Goal: Task Accomplishment & Management: Use online tool/utility

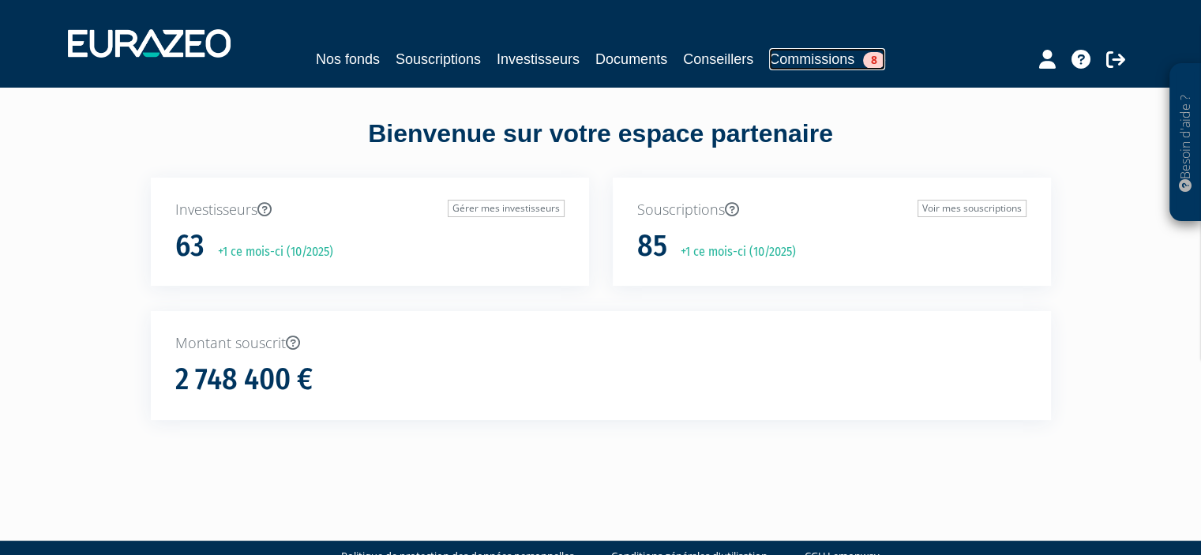
click at [854, 54] on link "Commissions 8" at bounding box center [827, 59] width 116 height 22
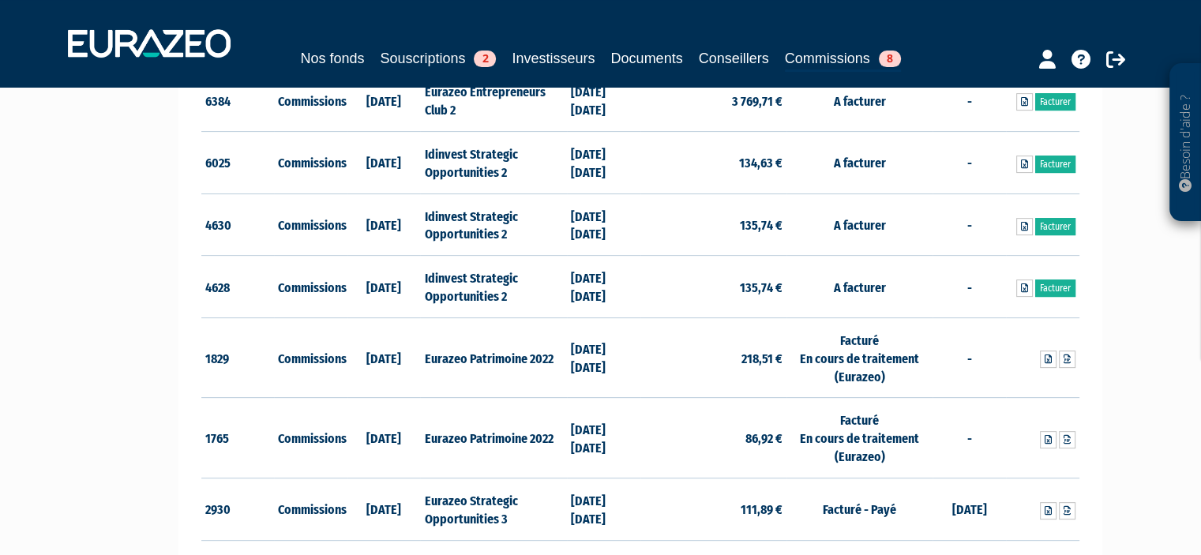
scroll to position [555, 0]
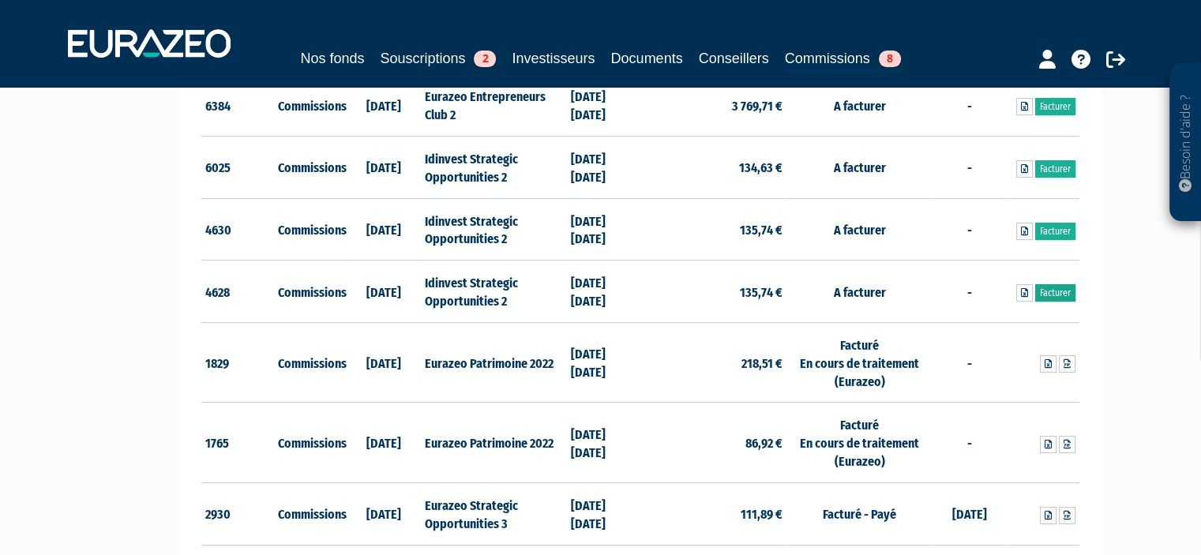
click at [1059, 287] on link "Facturer" at bounding box center [1055, 292] width 40 height 17
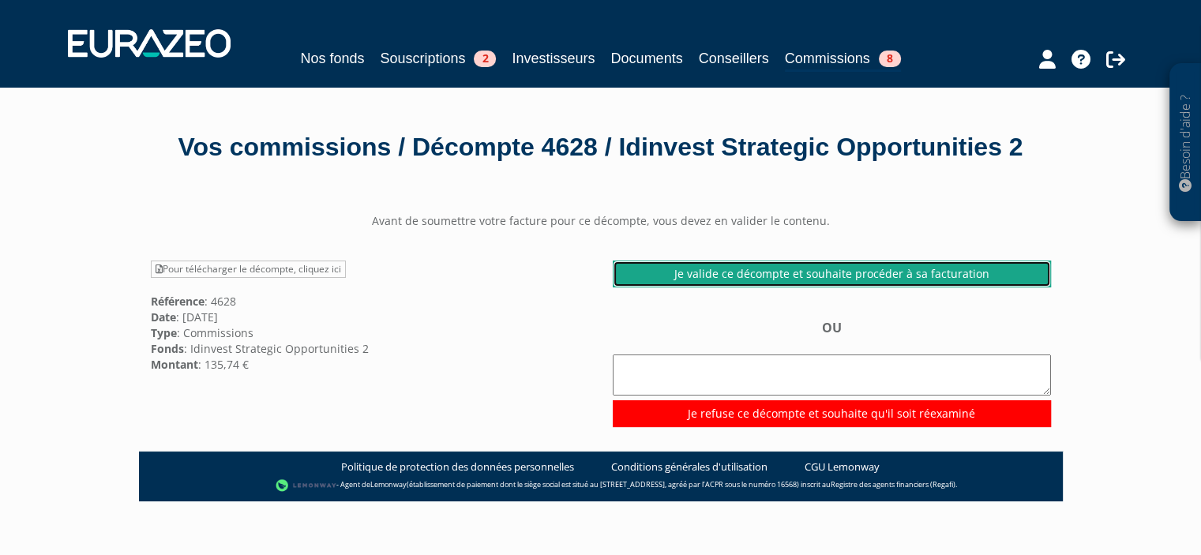
click at [672, 287] on link "Je valide ce décompte et souhaite procéder à sa facturation" at bounding box center [832, 273] width 438 height 27
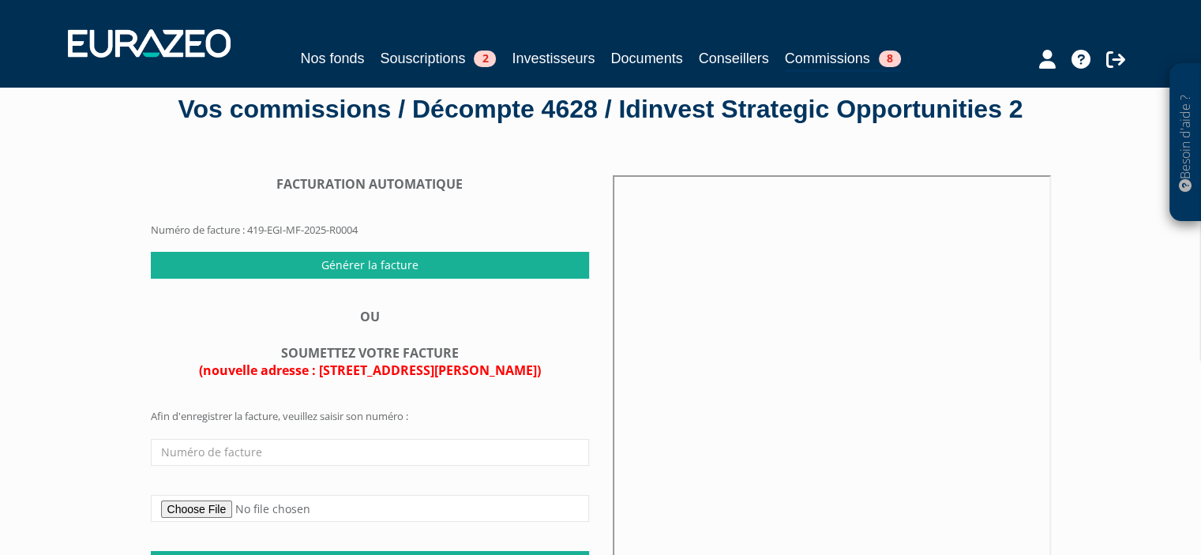
scroll to position [129, 0]
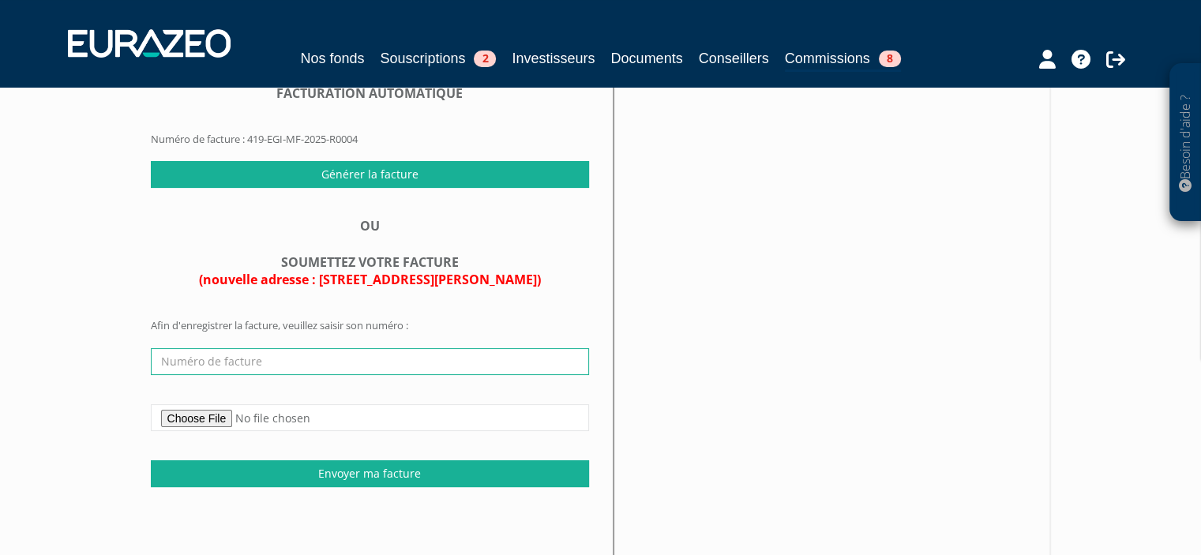
click at [212, 375] on input "text" at bounding box center [370, 361] width 438 height 27
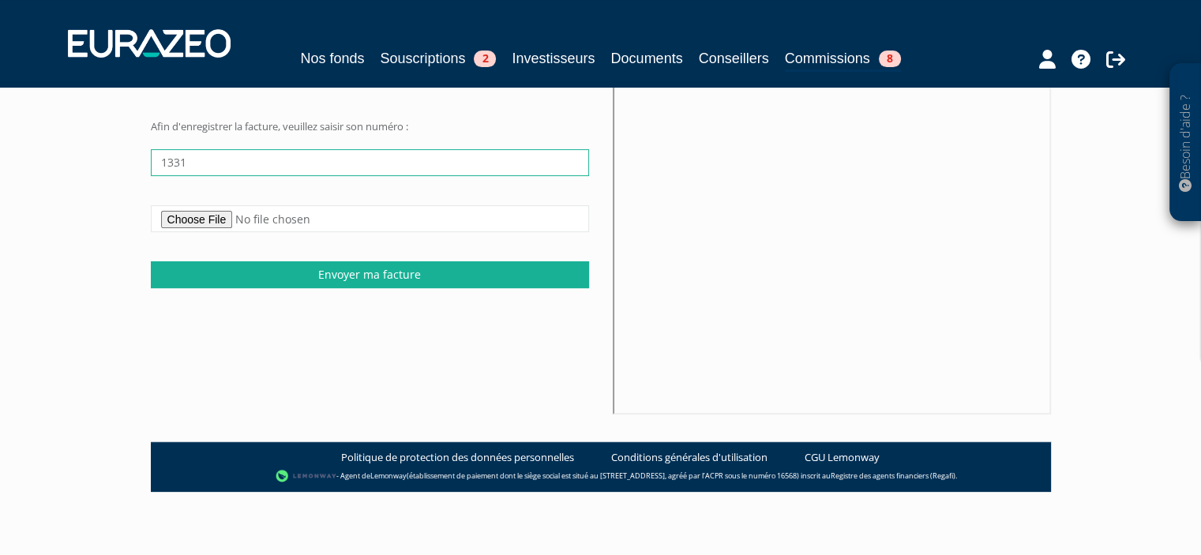
scroll to position [354, 0]
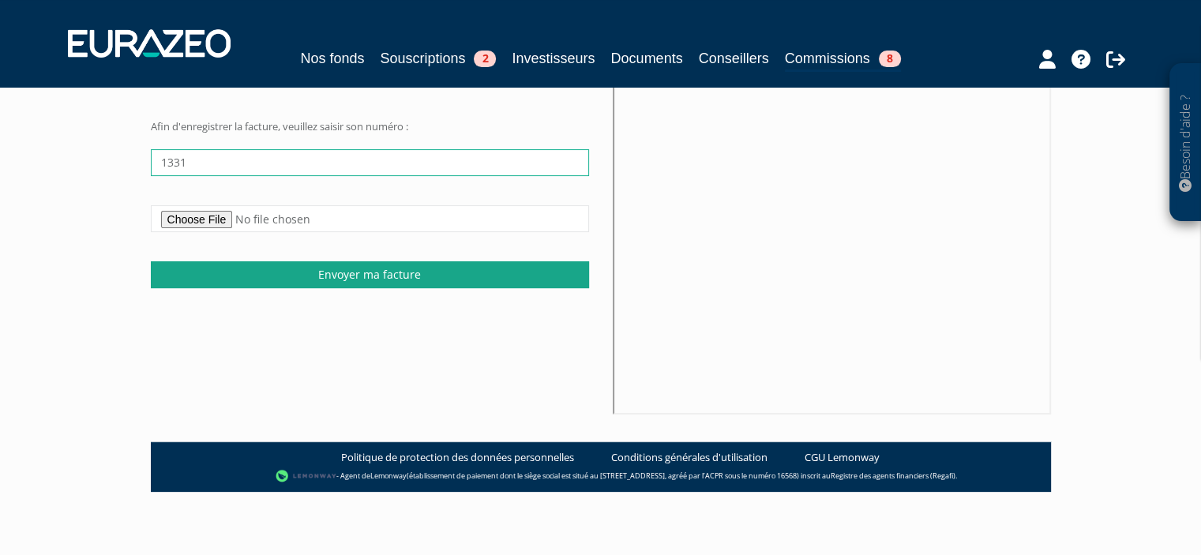
type input "1331"
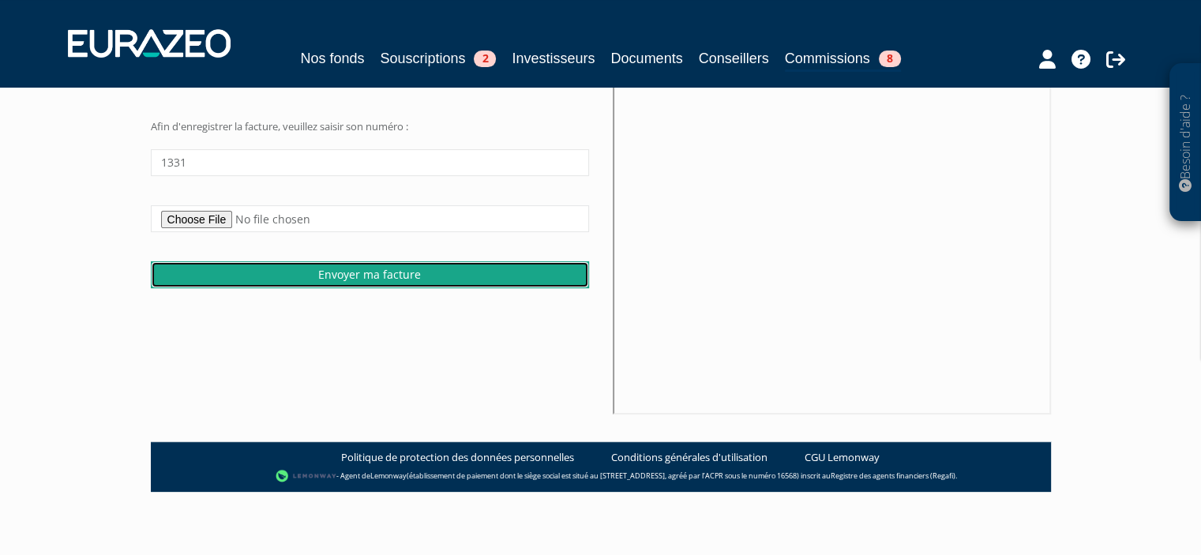
click at [246, 283] on input "Envoyer ma facture" at bounding box center [370, 274] width 438 height 27
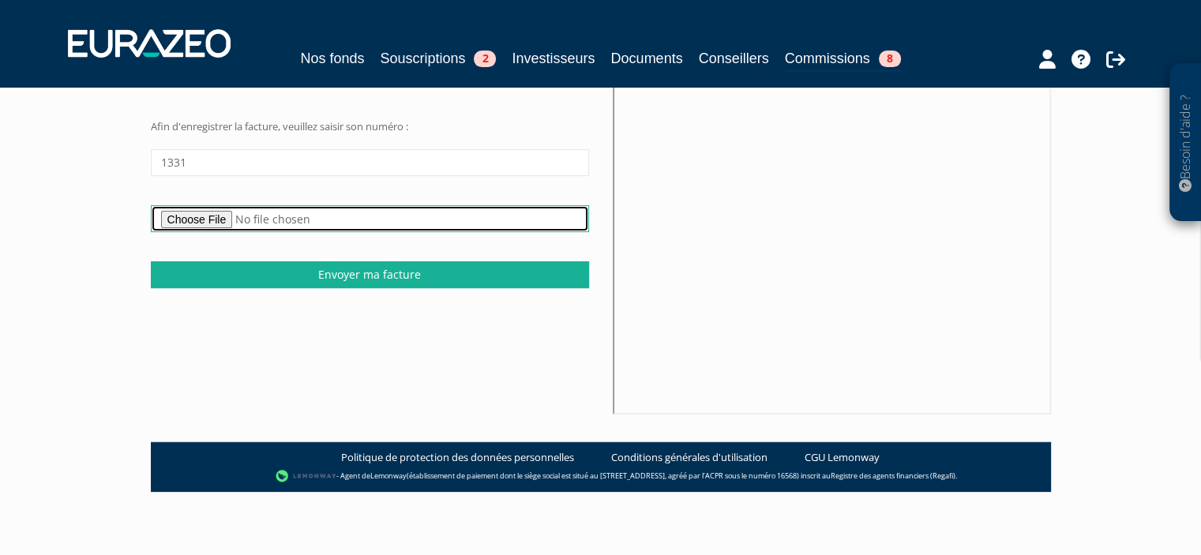
click at [208, 224] on input "file" at bounding box center [370, 218] width 438 height 27
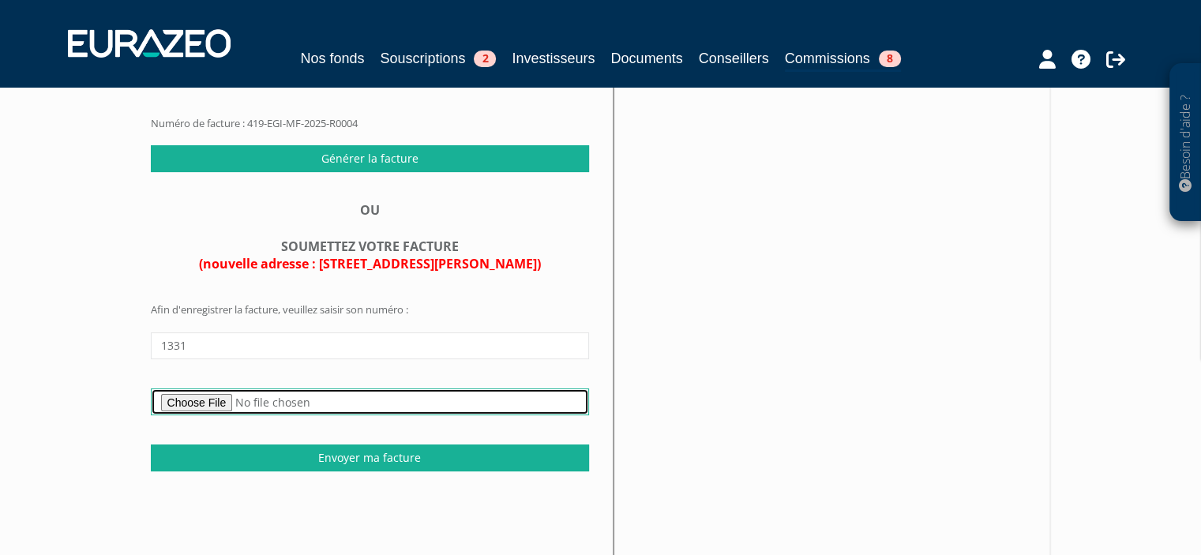
scroll to position [142, 0]
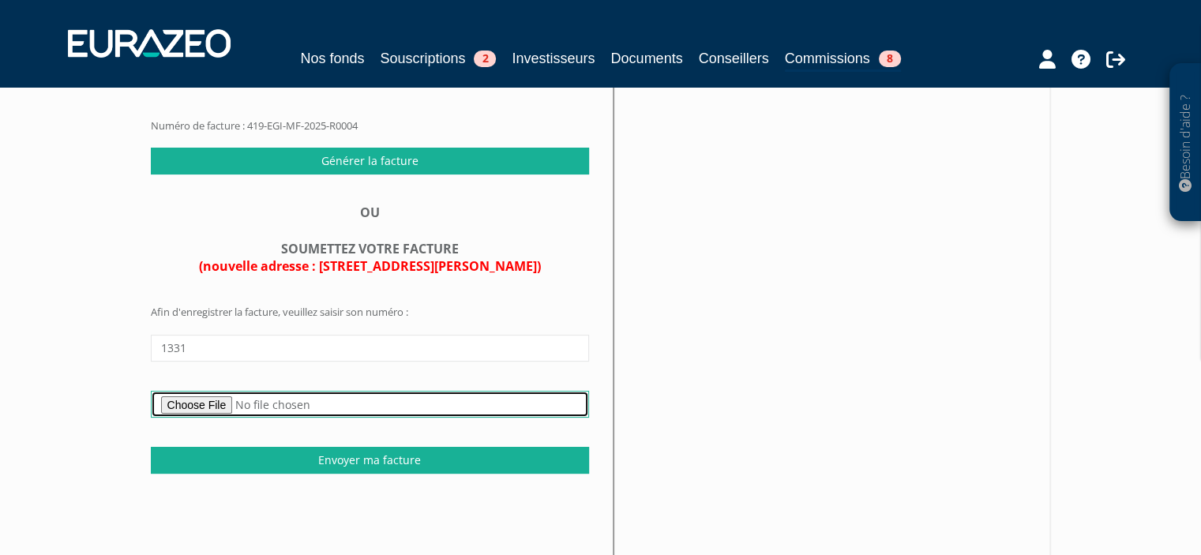
click at [300, 418] on input "file" at bounding box center [370, 404] width 438 height 27
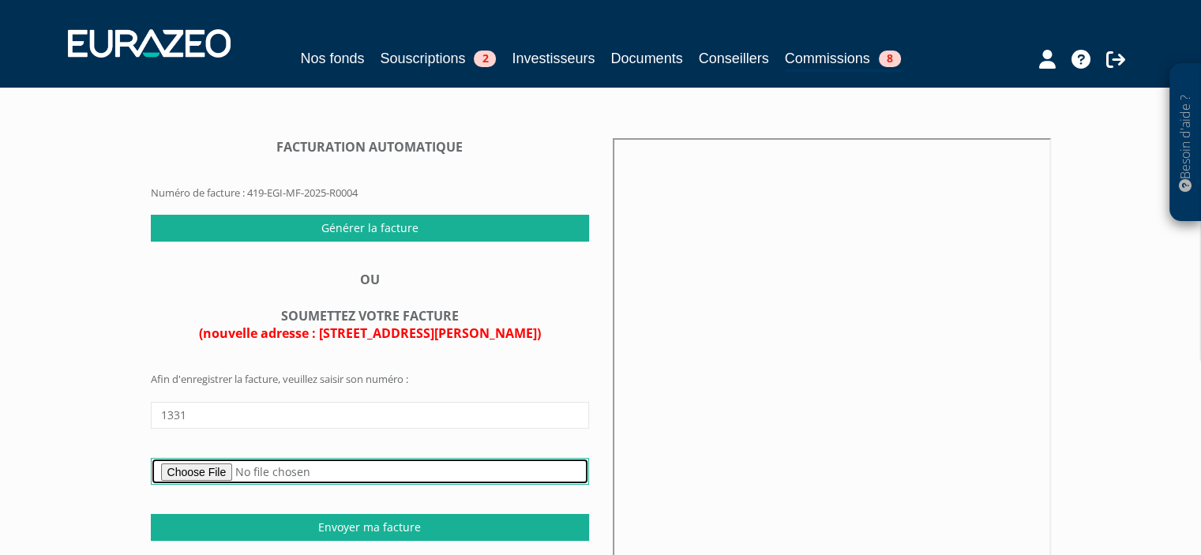
scroll to position [0, 0]
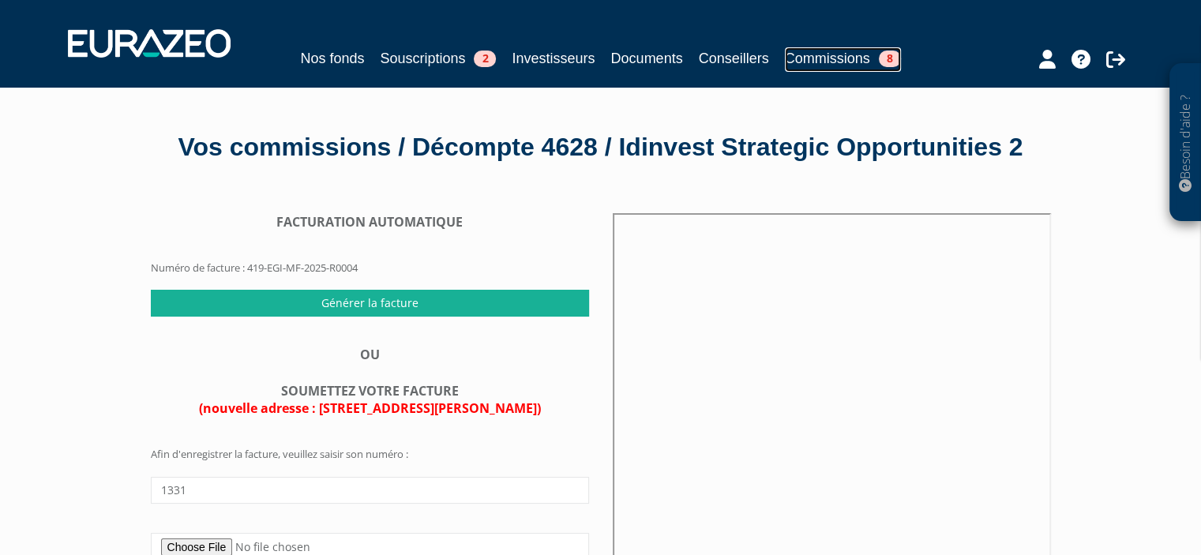
click at [828, 58] on link "Commissions 8" at bounding box center [843, 59] width 116 height 24
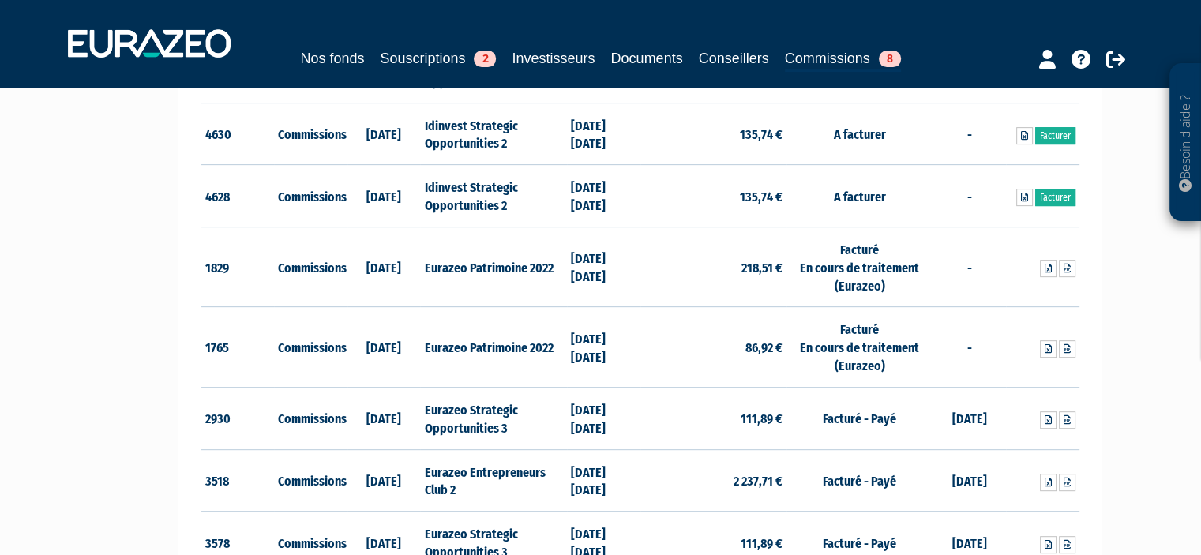
scroll to position [652, 0]
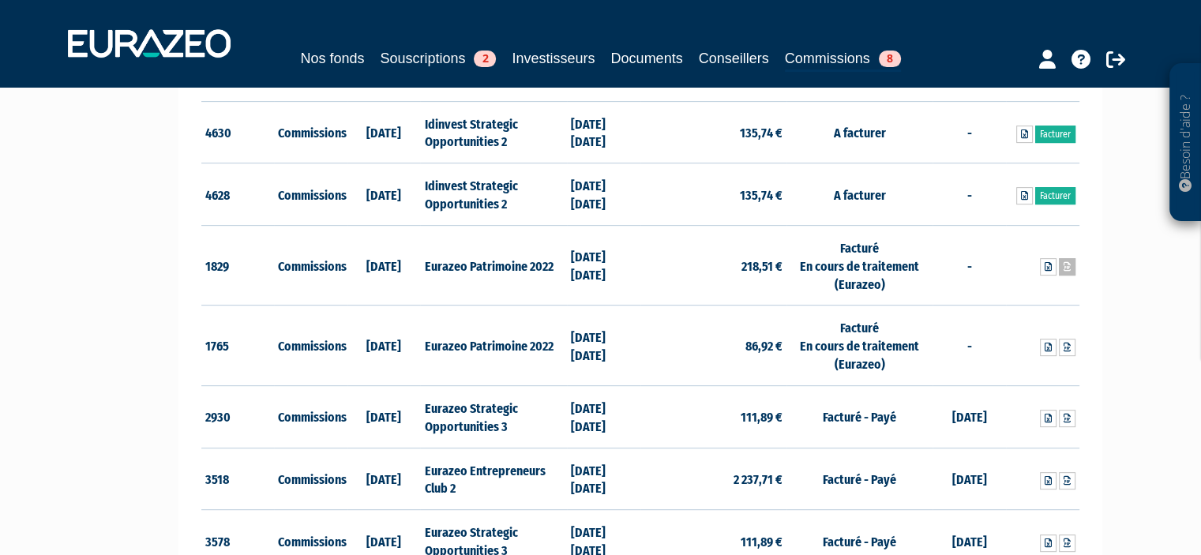
click at [1070, 264] on icon at bounding box center [1066, 266] width 7 height 9
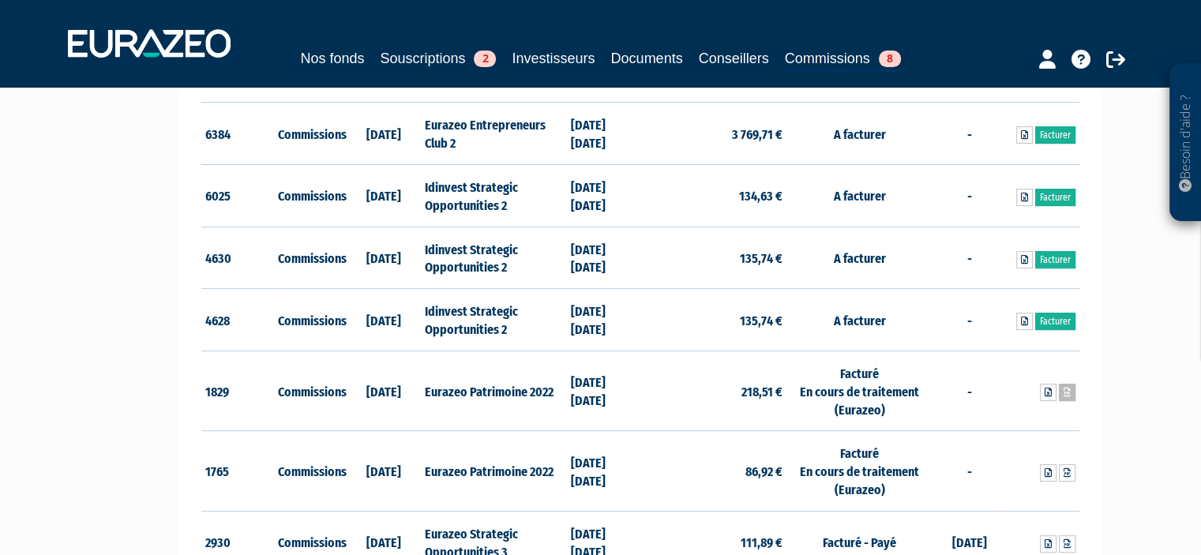
scroll to position [534, 0]
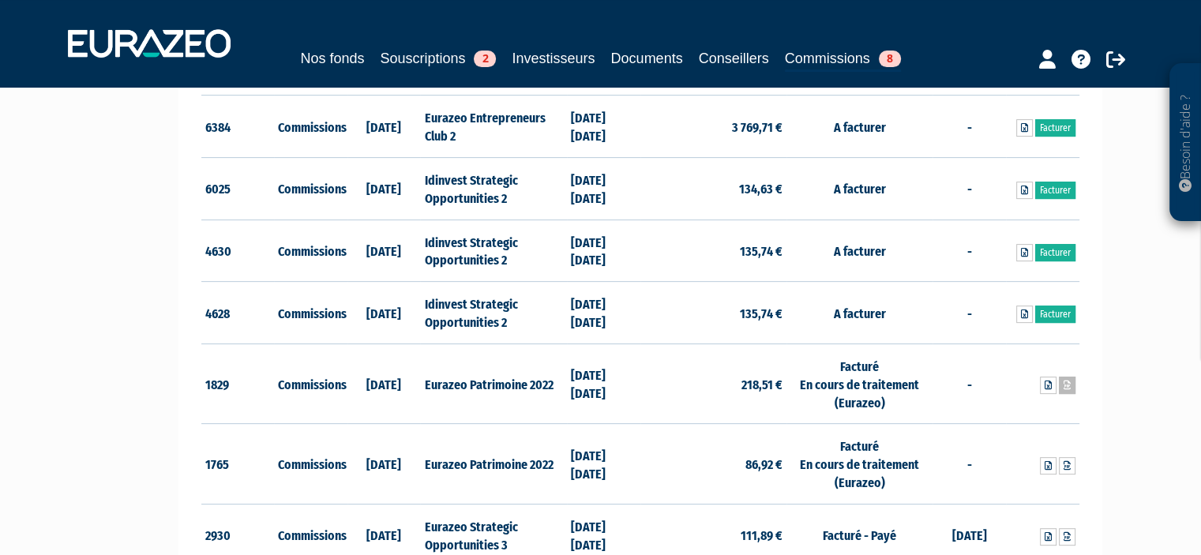
click at [1067, 384] on icon at bounding box center [1066, 384] width 7 height 9
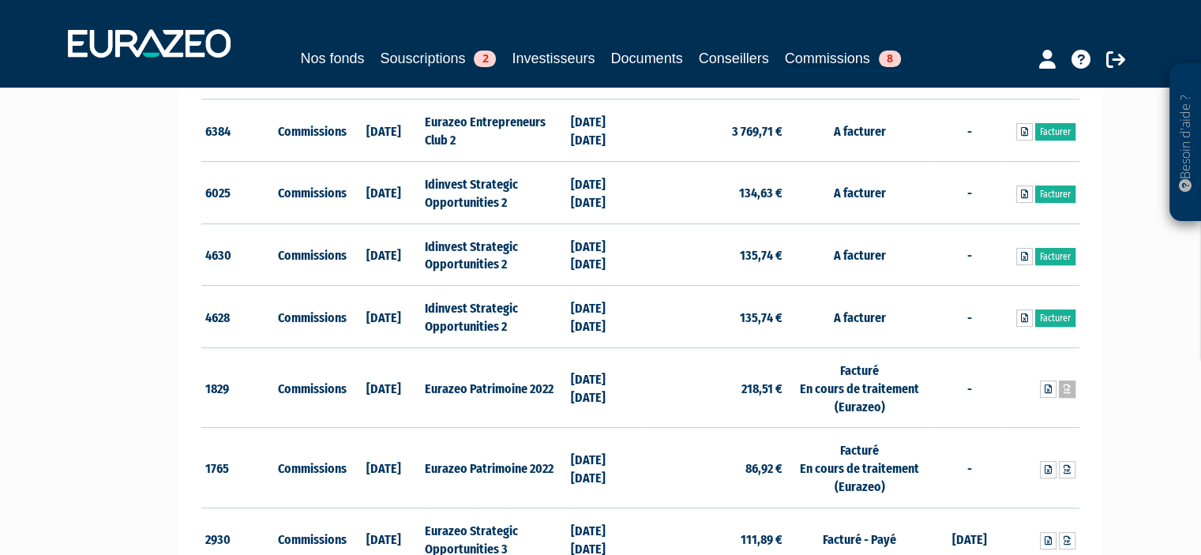
scroll to position [528, 0]
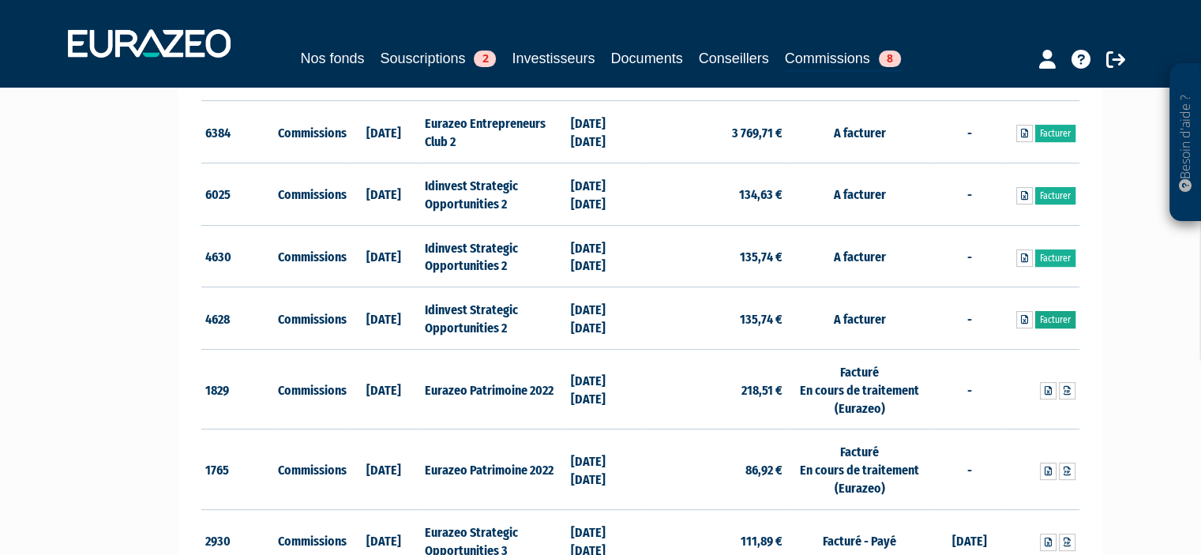
click at [1049, 311] on link "Facturer" at bounding box center [1055, 319] width 40 height 17
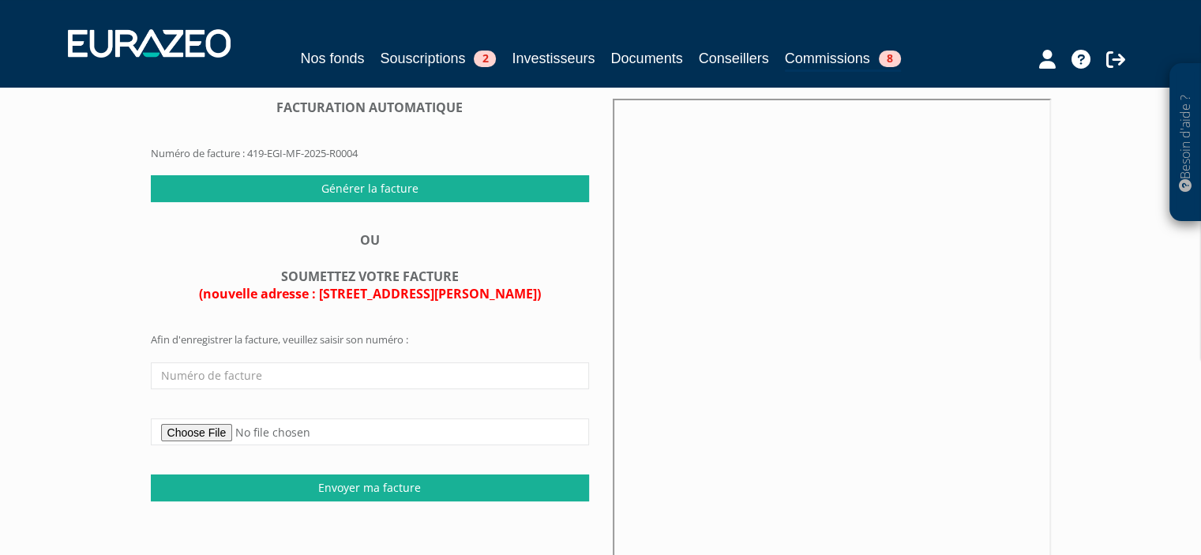
scroll to position [118, 0]
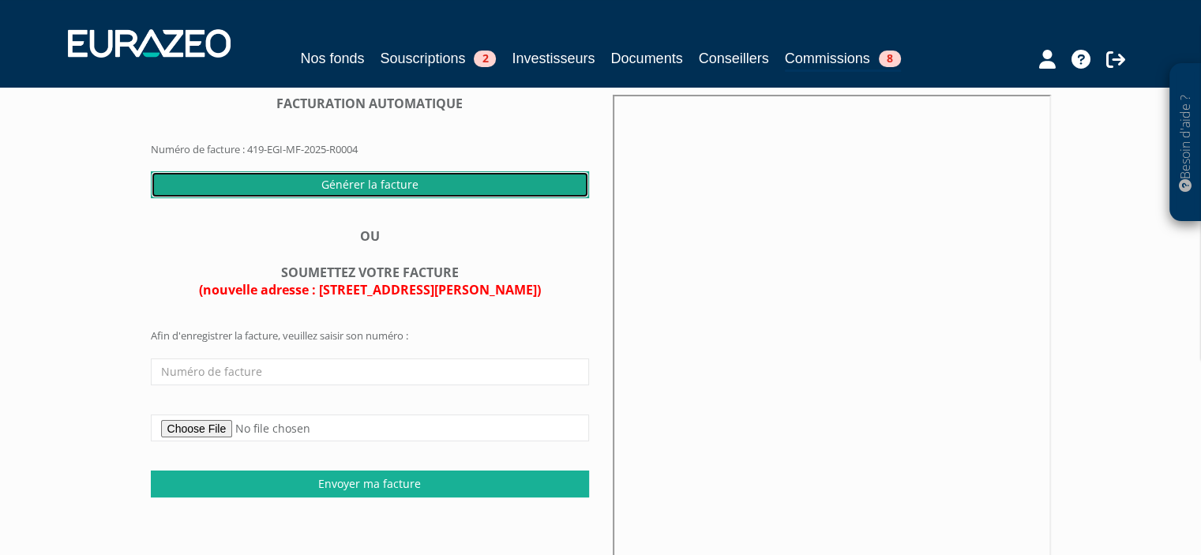
click at [379, 198] on input "Générer la facture" at bounding box center [370, 184] width 438 height 27
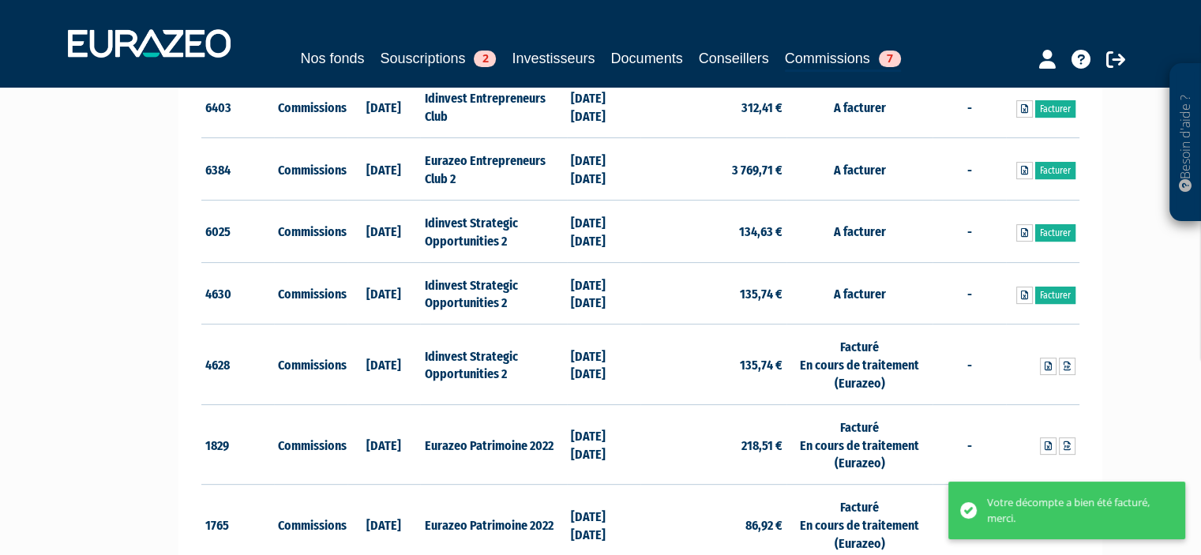
scroll to position [529, 0]
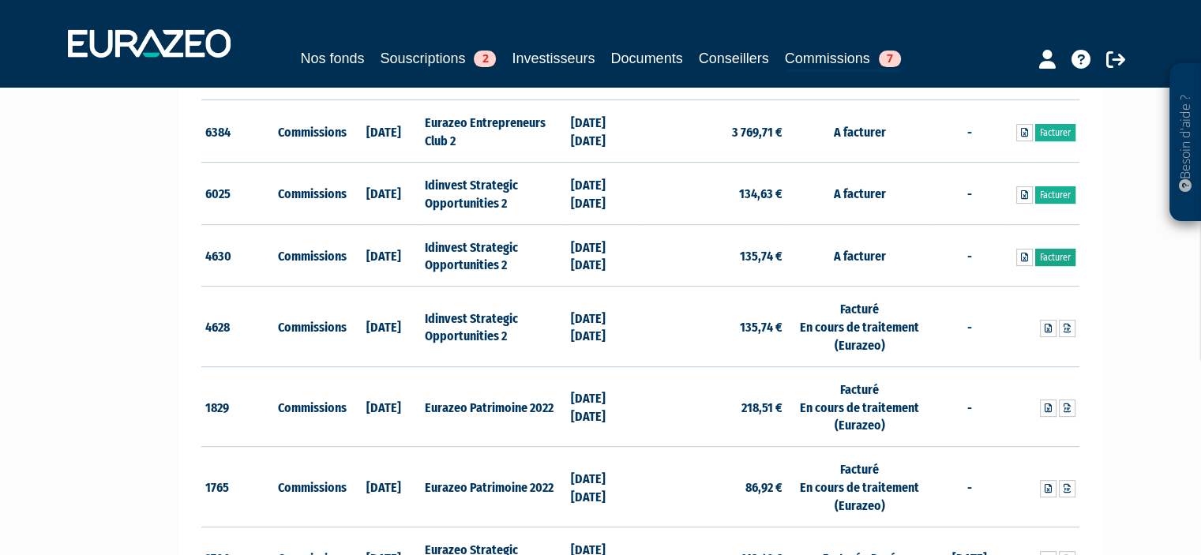
click at [1055, 253] on link "Facturer" at bounding box center [1055, 257] width 40 height 17
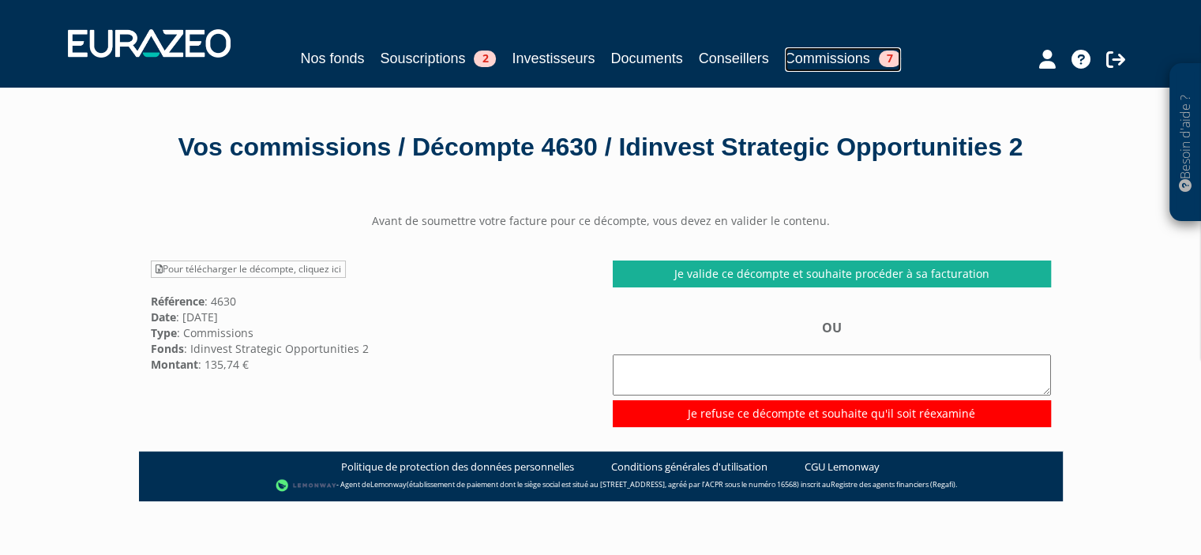
click at [860, 58] on link "Commissions 7" at bounding box center [843, 59] width 116 height 24
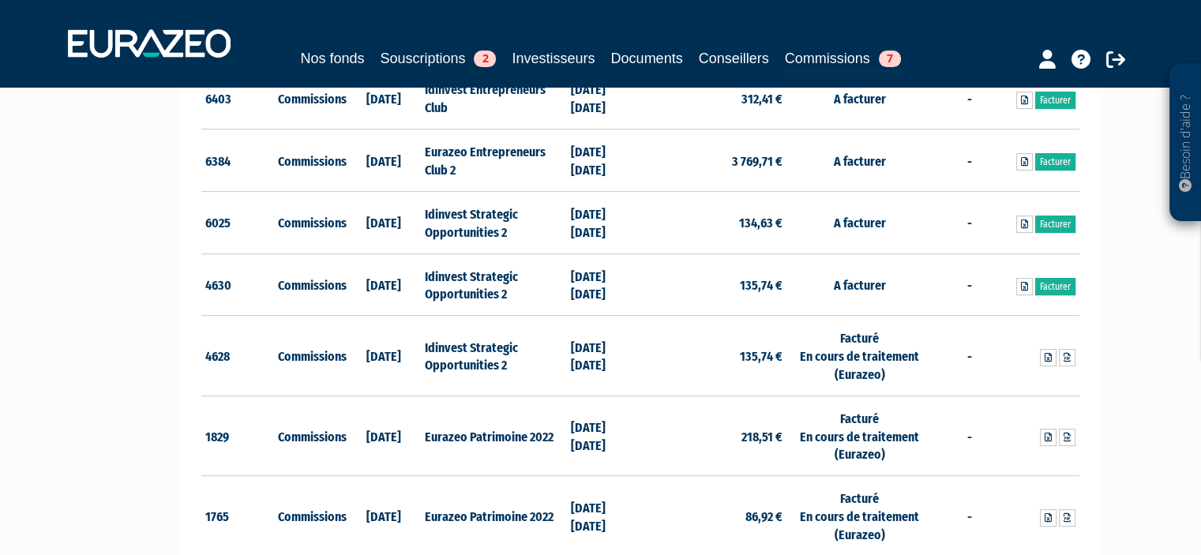
scroll to position [539, 0]
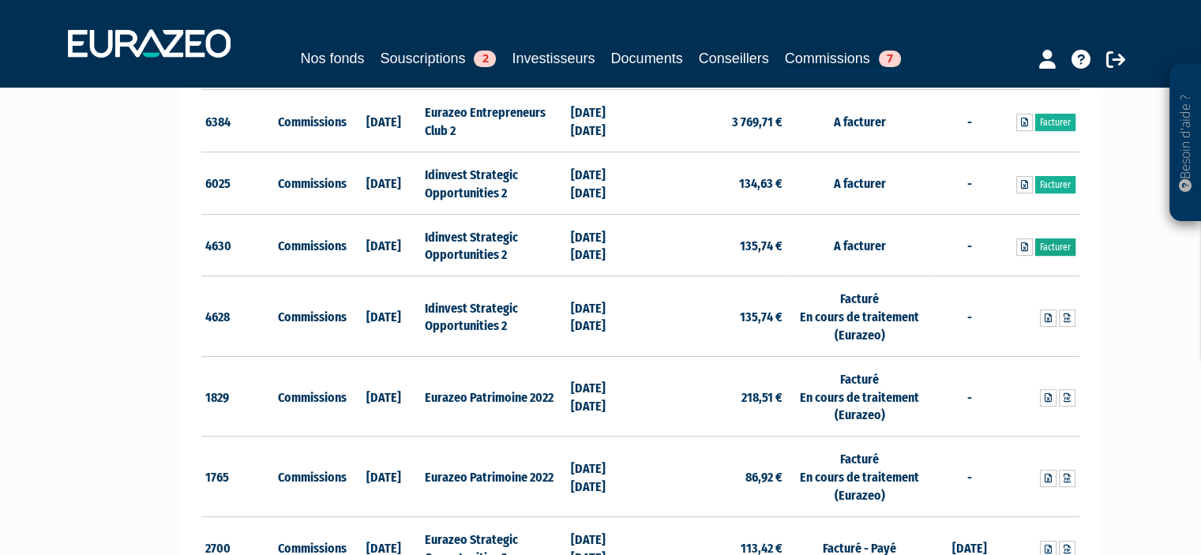
click at [1057, 242] on link "Facturer" at bounding box center [1055, 246] width 40 height 17
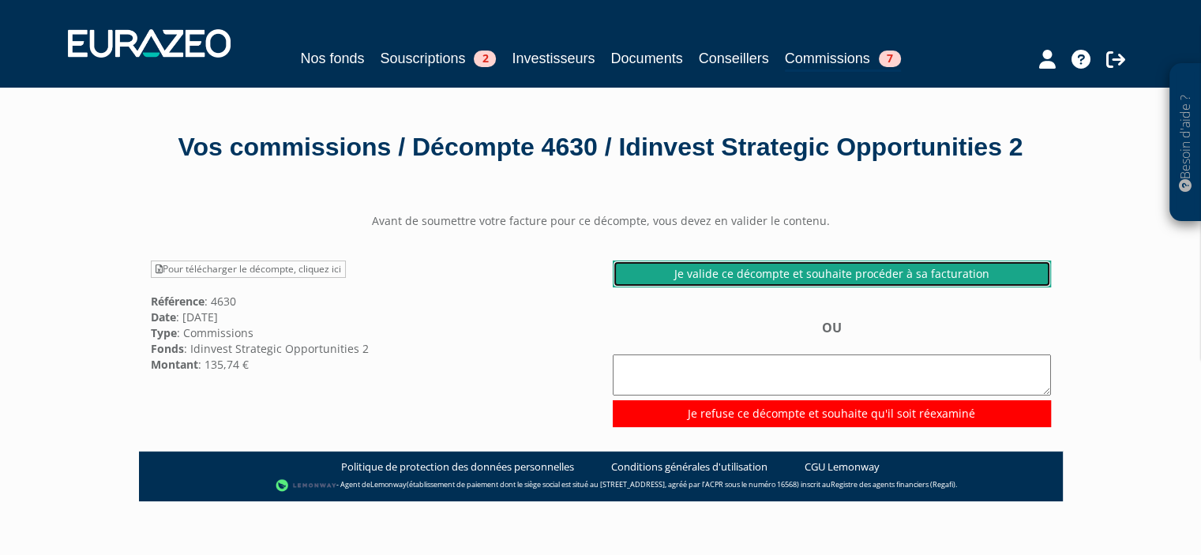
click at [748, 287] on link "Je valide ce décompte et souhaite procéder à sa facturation" at bounding box center [832, 273] width 438 height 27
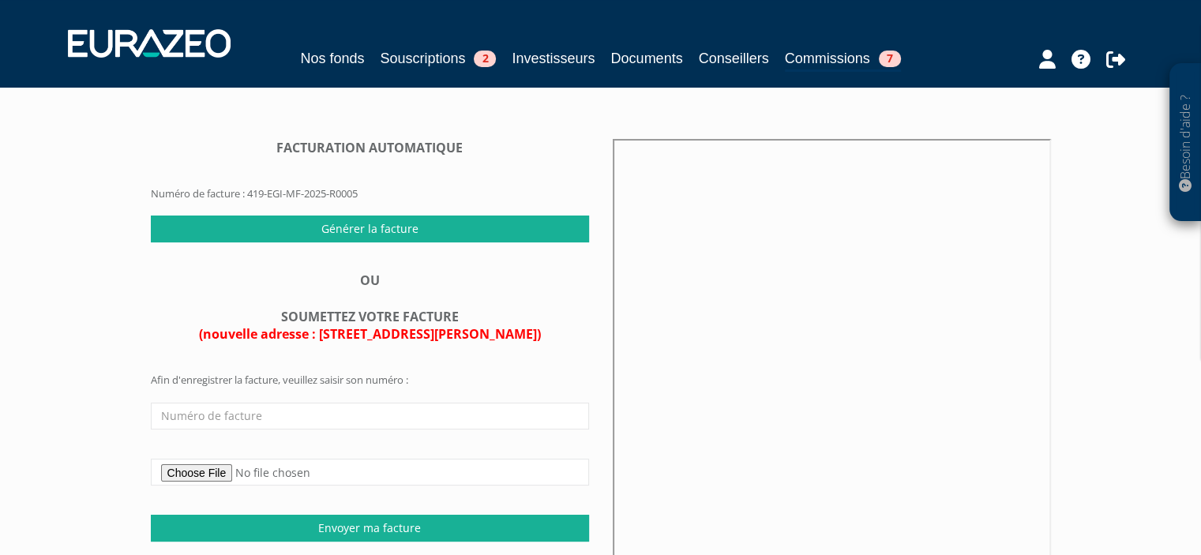
scroll to position [79, 0]
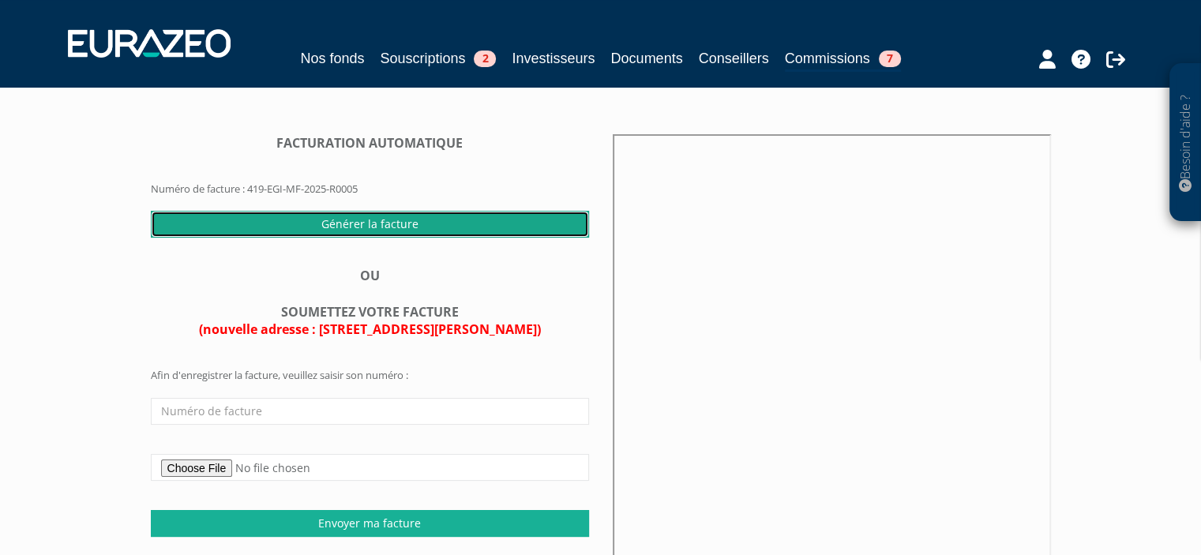
click at [298, 238] on input "Générer la facture" at bounding box center [370, 224] width 438 height 27
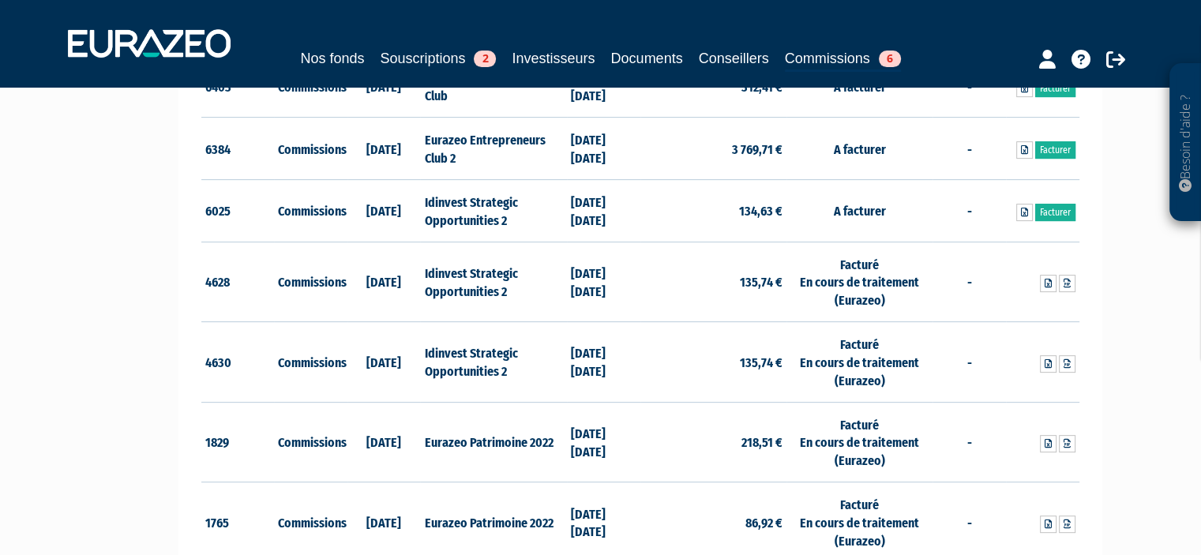
scroll to position [484, 0]
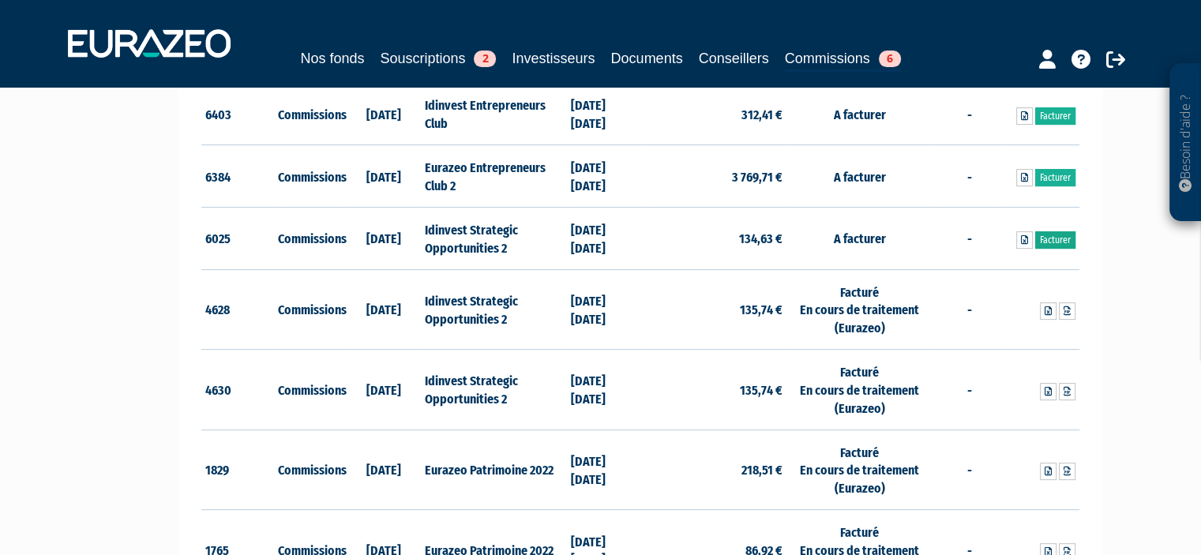
click at [1052, 238] on link "Facturer" at bounding box center [1055, 239] width 40 height 17
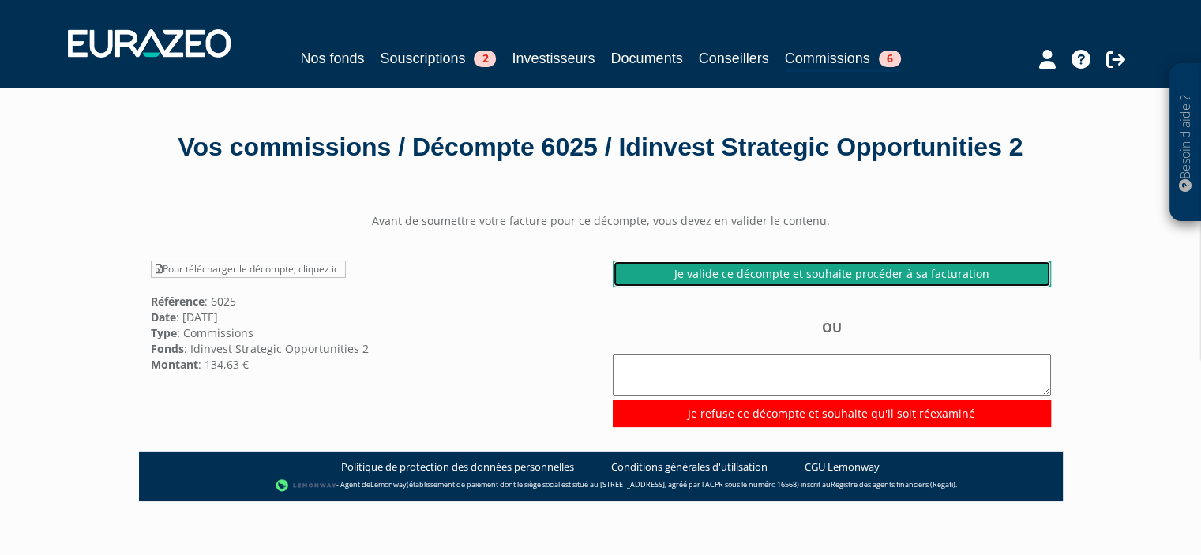
click at [713, 287] on link "Je valide ce décompte et souhaite procéder à sa facturation" at bounding box center [832, 273] width 438 height 27
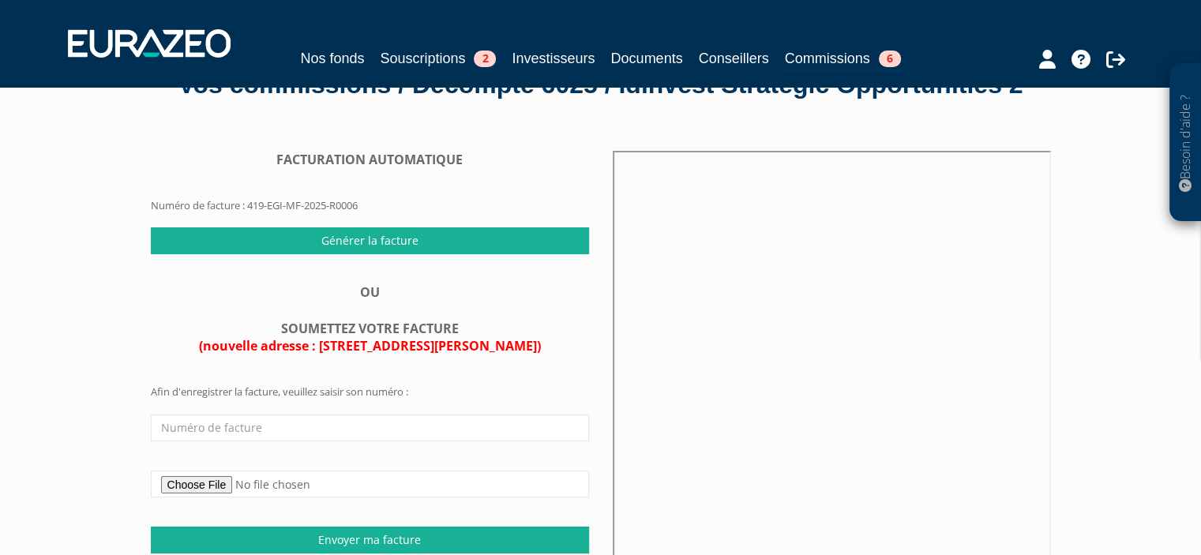
scroll to position [63, 0]
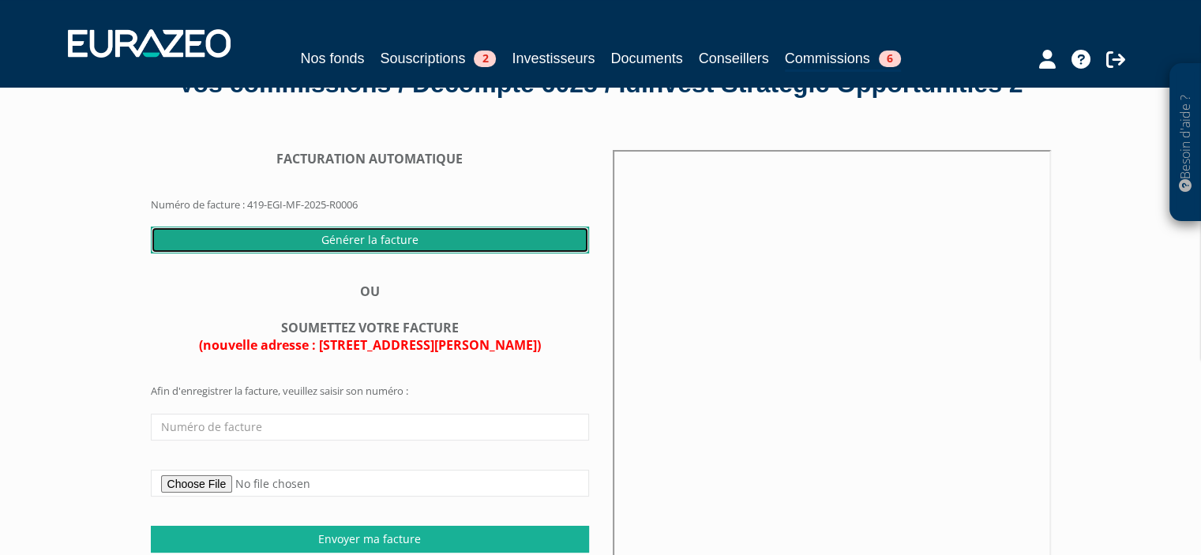
click at [377, 253] on input "Générer la facture" at bounding box center [370, 240] width 438 height 27
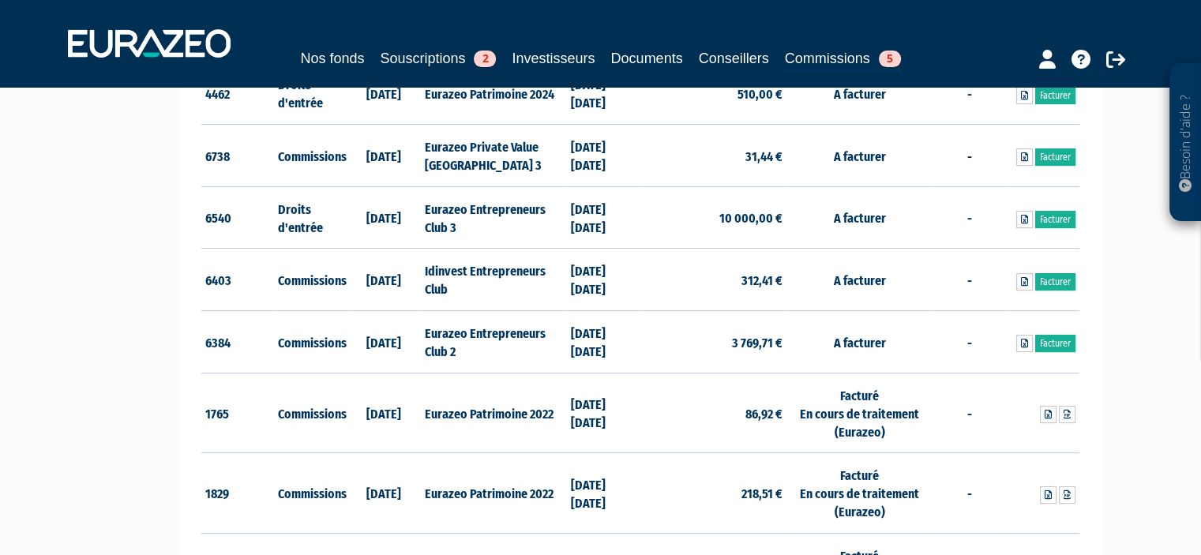
scroll to position [300, 0]
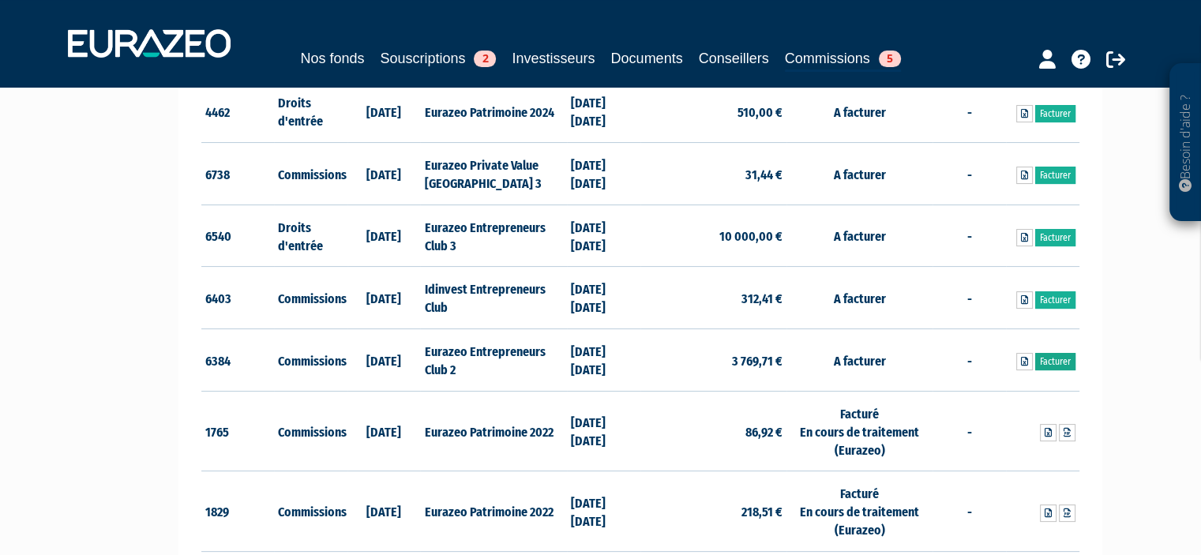
click at [1055, 359] on link "Facturer" at bounding box center [1055, 361] width 40 height 17
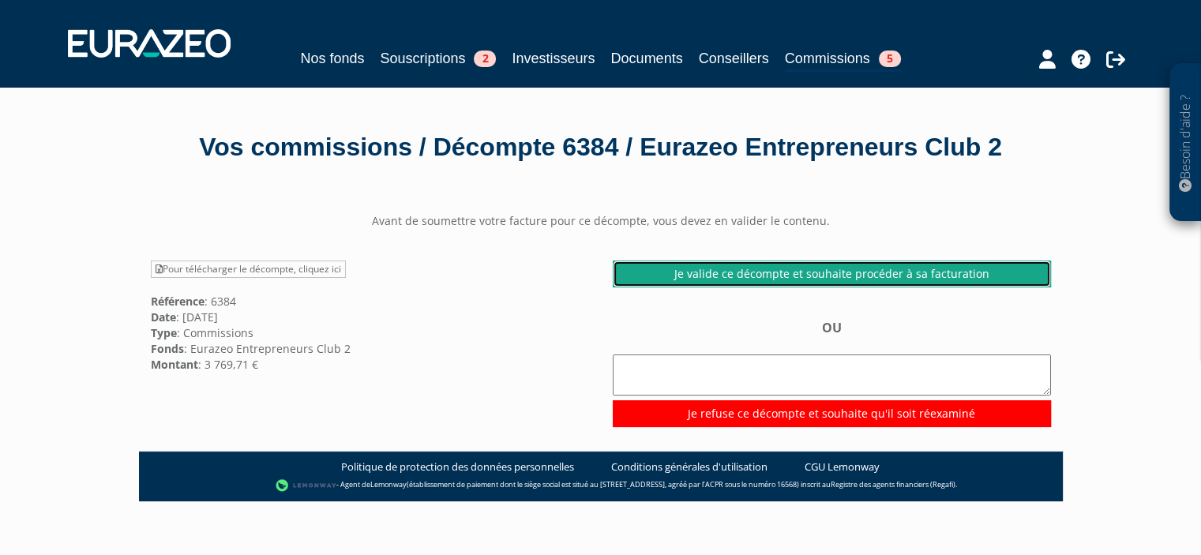
click at [699, 283] on link "Je valide ce décompte et souhaite procéder à sa facturation" at bounding box center [832, 273] width 438 height 27
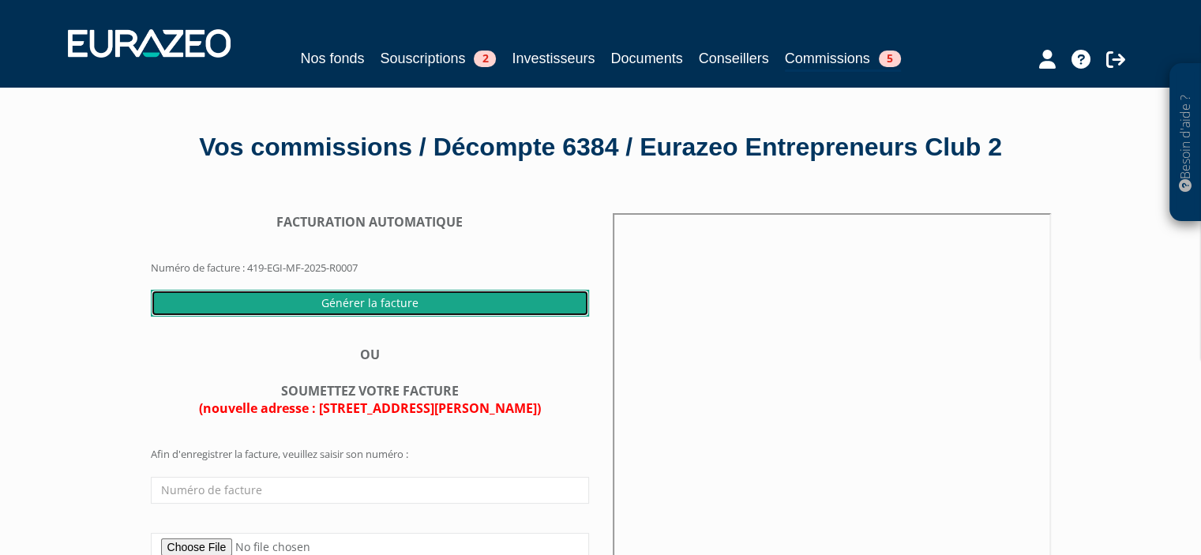
click at [376, 305] on input "Générer la facture" at bounding box center [370, 303] width 438 height 27
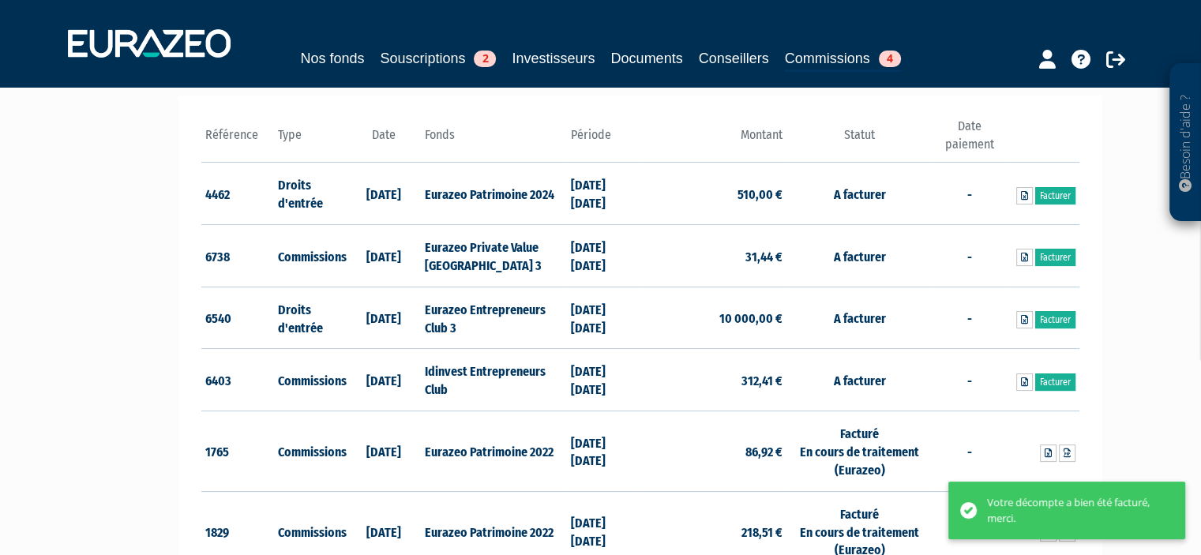
scroll to position [228, 0]
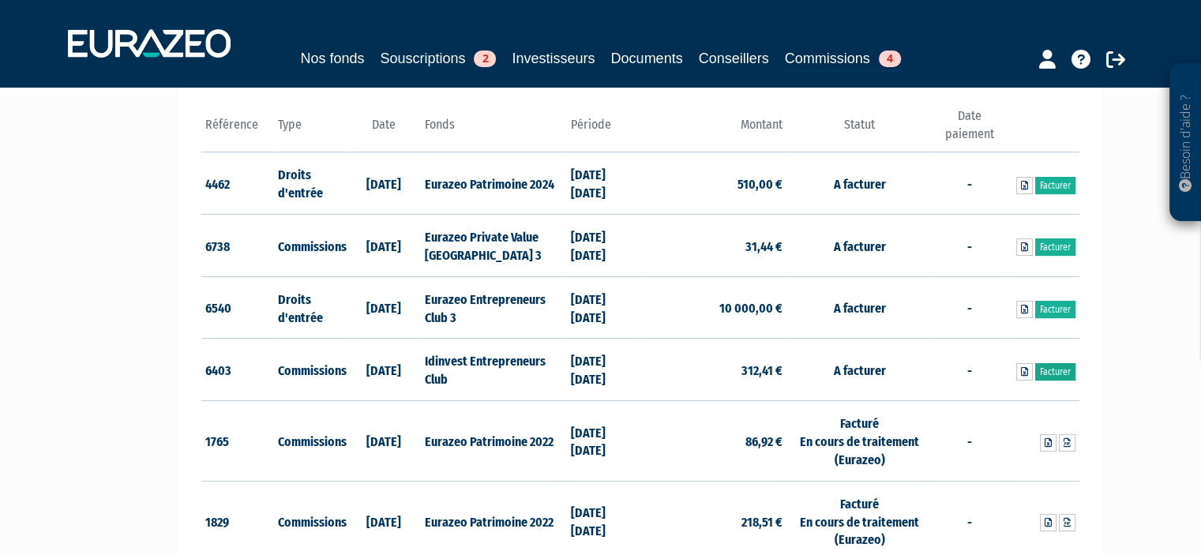
click at [1049, 368] on link "Facturer" at bounding box center [1055, 371] width 40 height 17
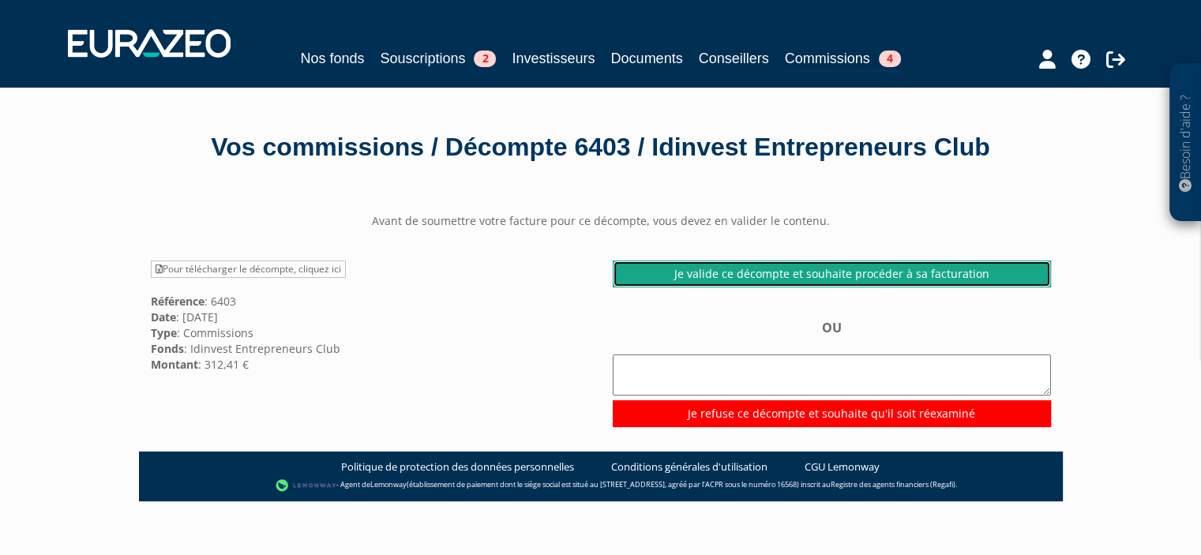
click at [705, 272] on link "Je valide ce décompte et souhaite procéder à sa facturation" at bounding box center [832, 273] width 438 height 27
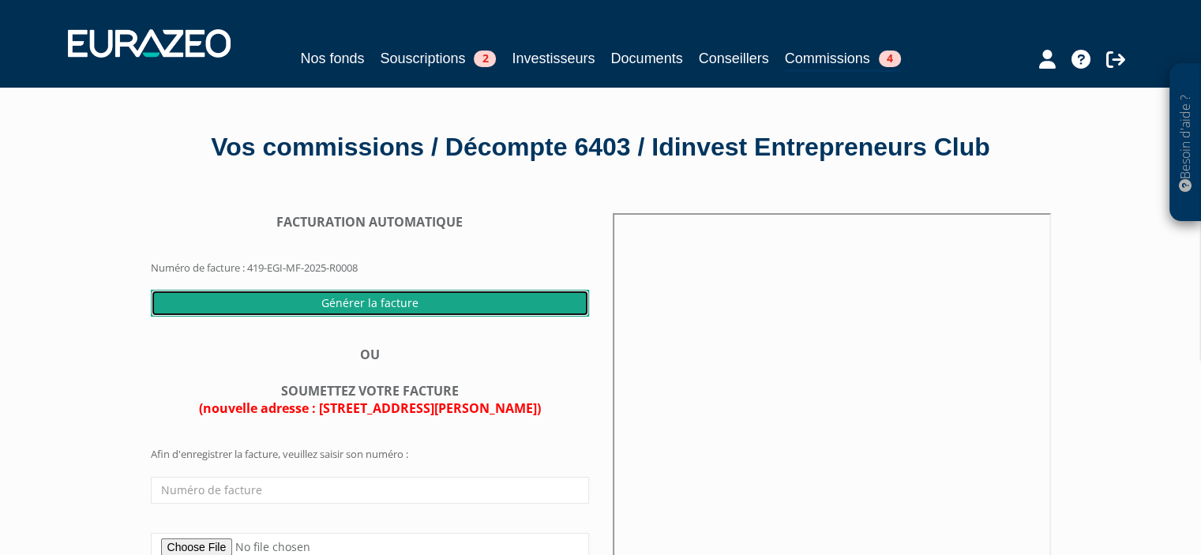
click at [290, 302] on input "Générer la facture" at bounding box center [370, 303] width 438 height 27
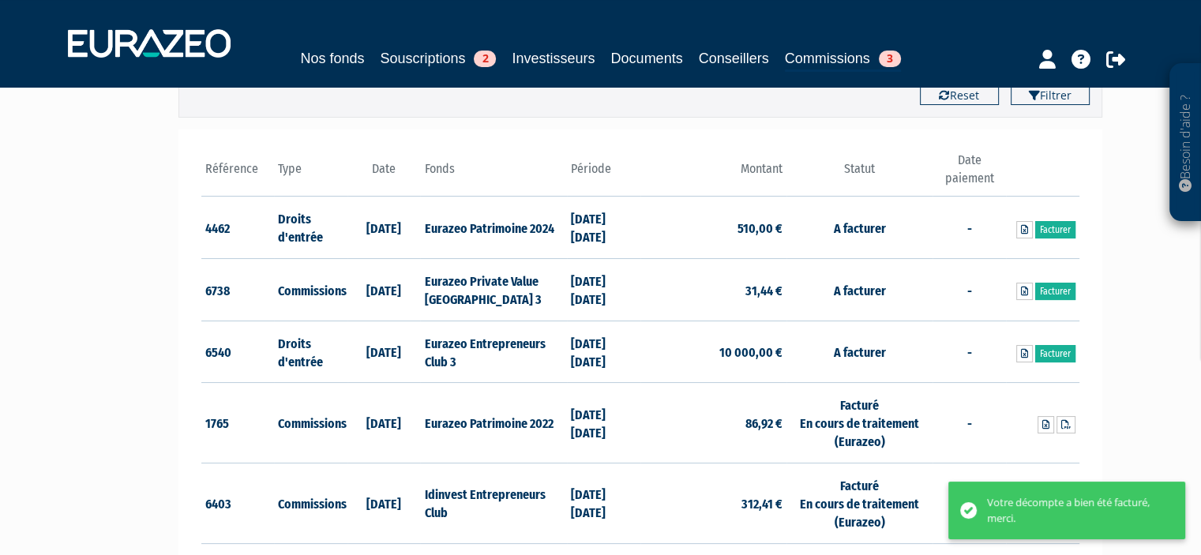
scroll to position [263, 0]
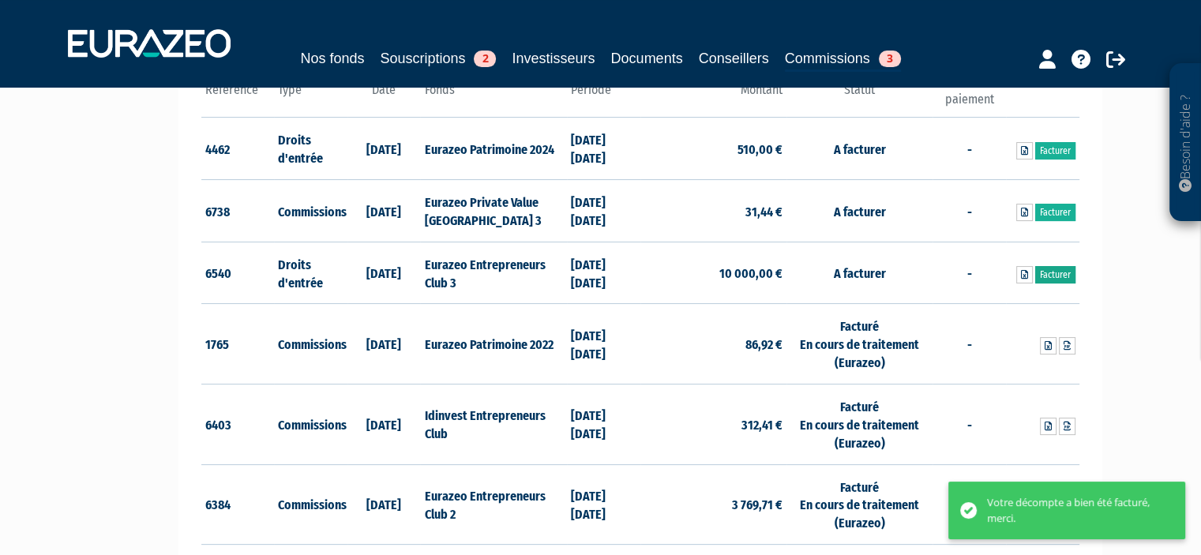
click at [1055, 268] on link "Facturer" at bounding box center [1055, 274] width 40 height 17
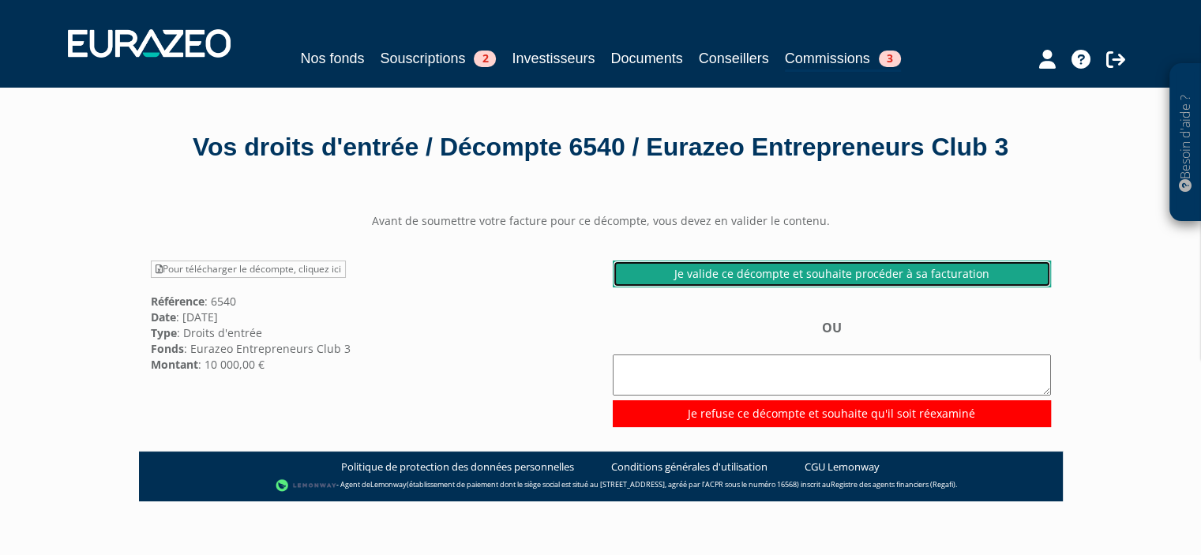
click at [687, 287] on link "Je valide ce décompte et souhaite procéder à sa facturation" at bounding box center [832, 273] width 438 height 27
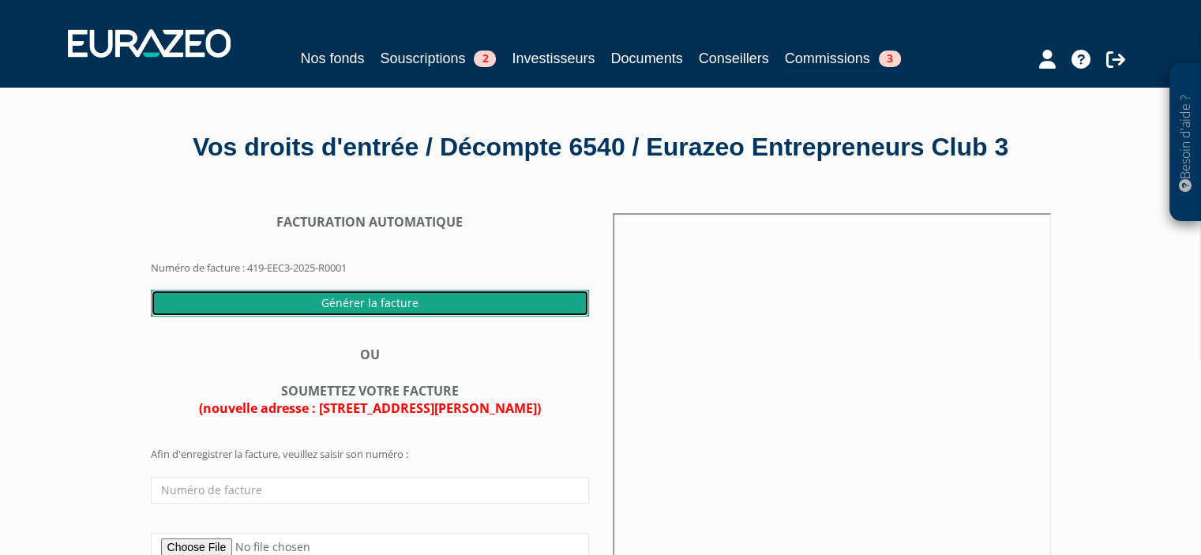
click at [427, 317] on input "Générer la facture" at bounding box center [370, 303] width 438 height 27
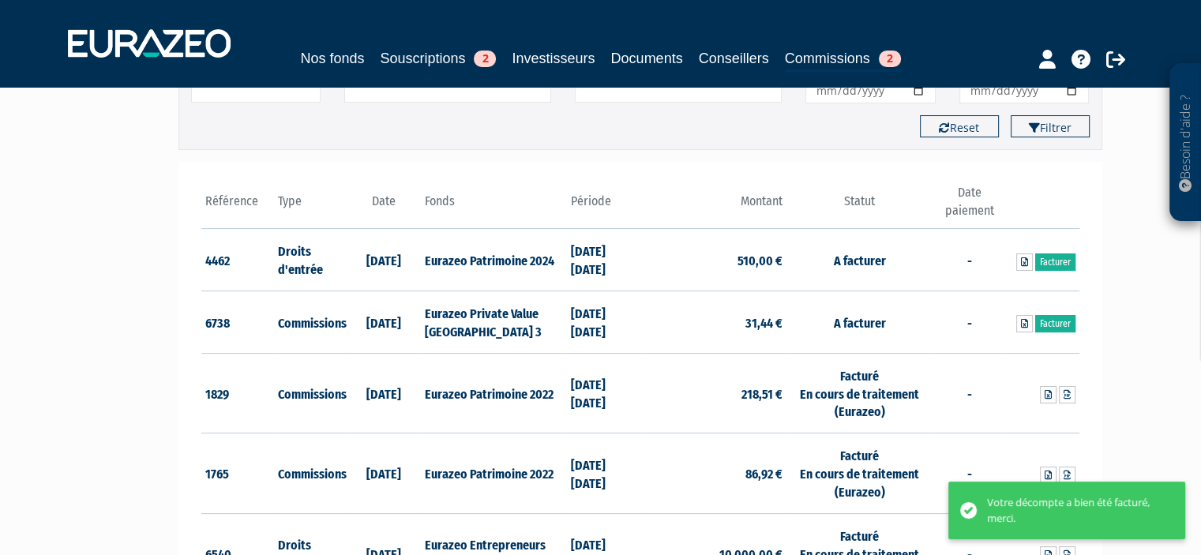
scroll to position [212, 0]
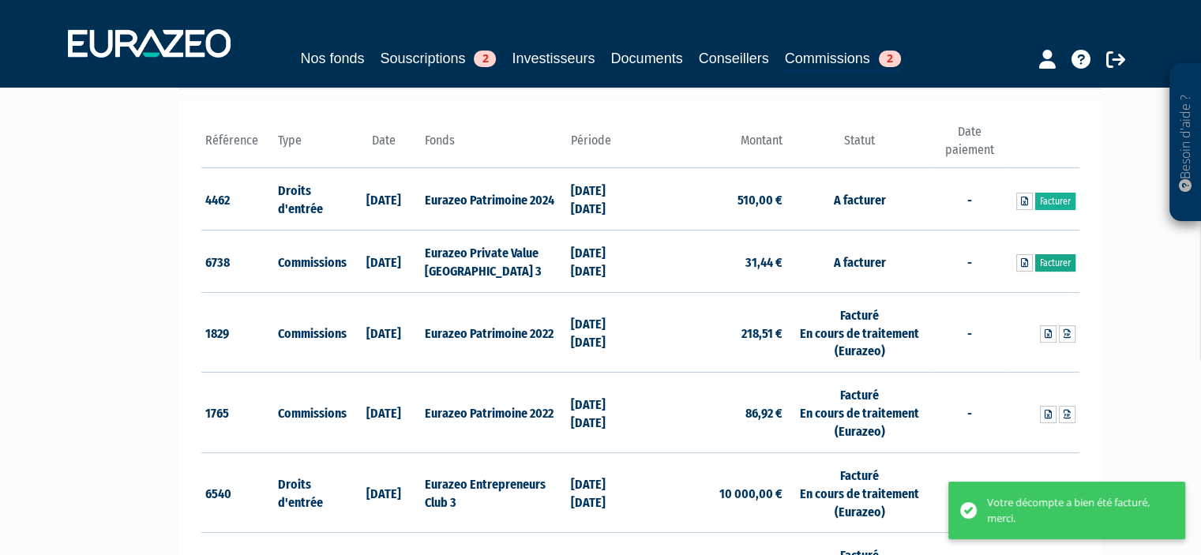
click at [1054, 260] on link "Facturer" at bounding box center [1055, 262] width 40 height 17
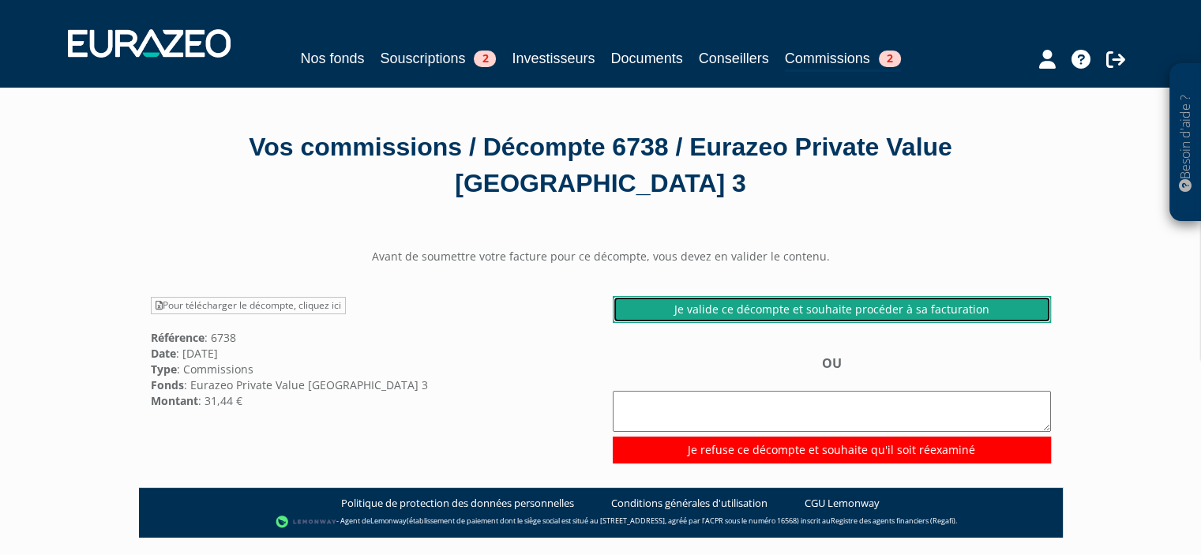
click at [708, 296] on link "Je valide ce décompte et souhaite procéder à sa facturation" at bounding box center [832, 309] width 438 height 27
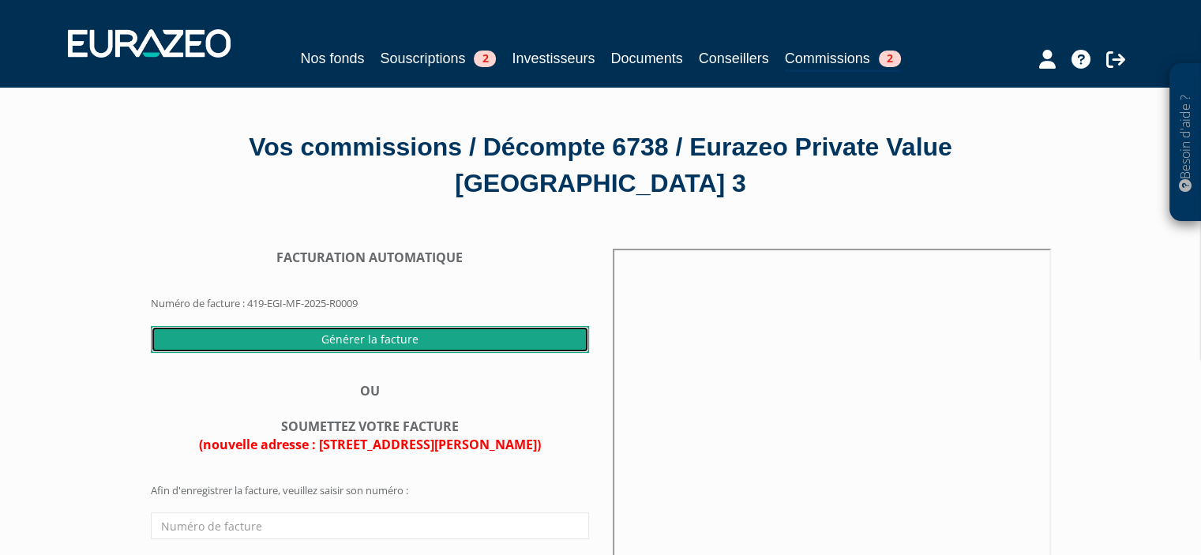
click at [255, 326] on input "Générer la facture" at bounding box center [370, 339] width 438 height 27
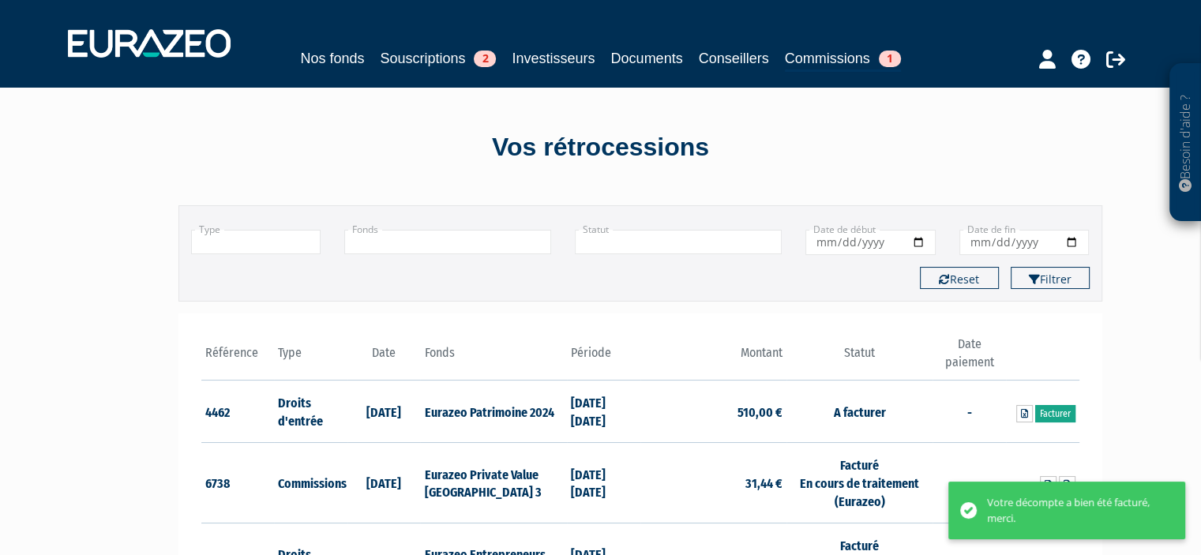
click at [1062, 407] on link "Facturer" at bounding box center [1055, 413] width 40 height 17
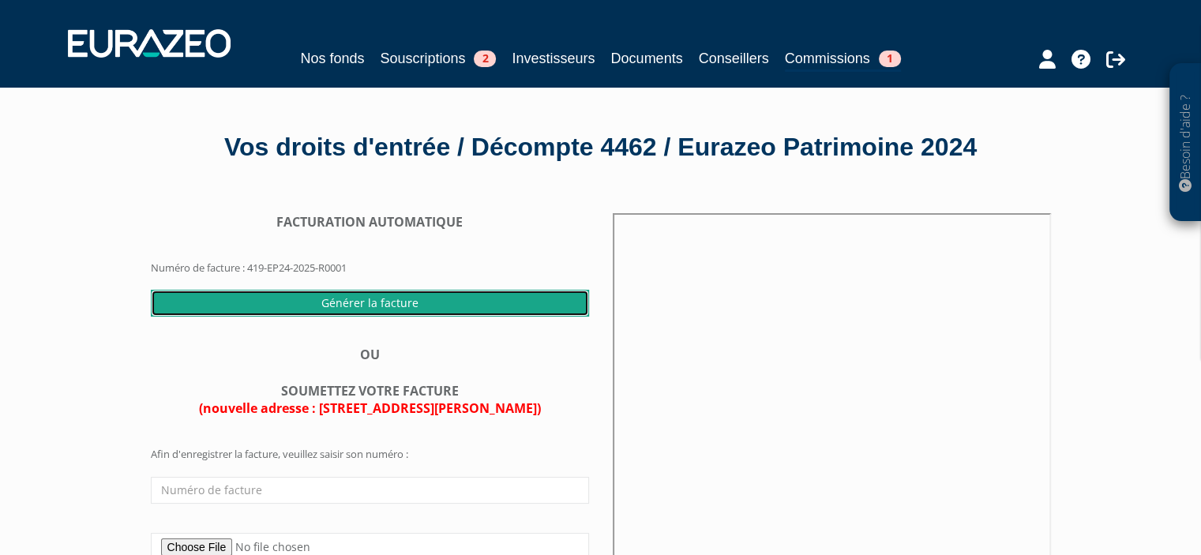
click at [354, 302] on input "Générer la facture" at bounding box center [370, 303] width 438 height 27
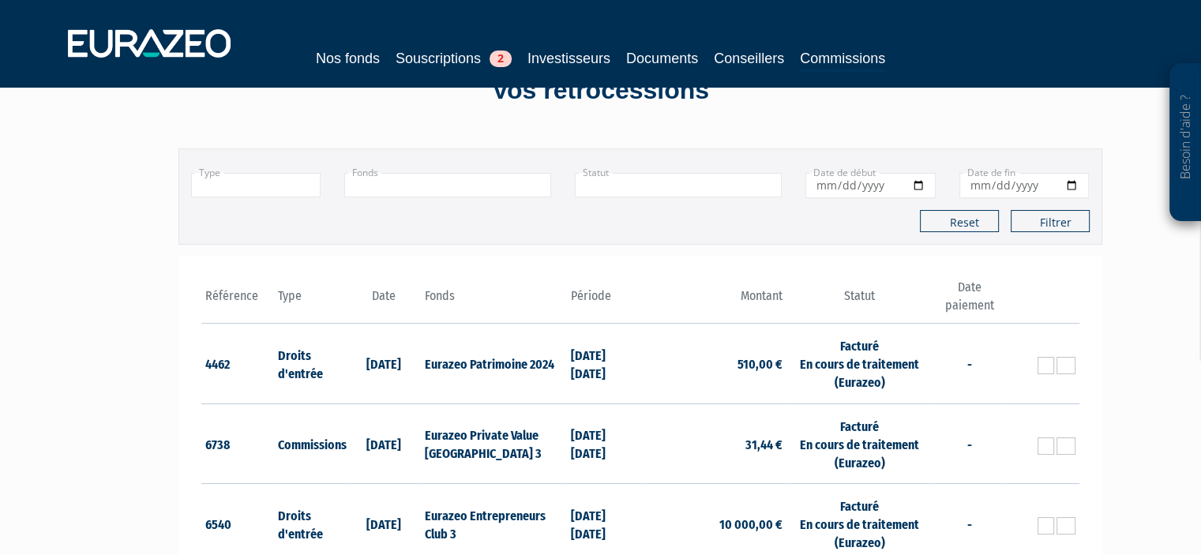
scroll to position [58, 0]
click at [1064, 368] on link at bounding box center [1066, 364] width 17 height 17
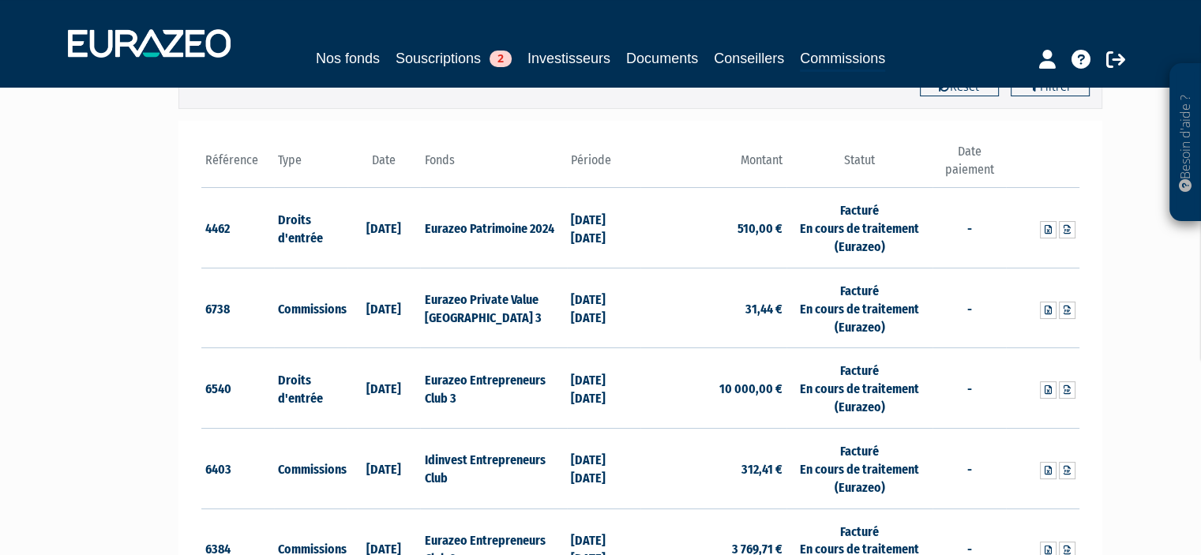
scroll to position [197, 0]
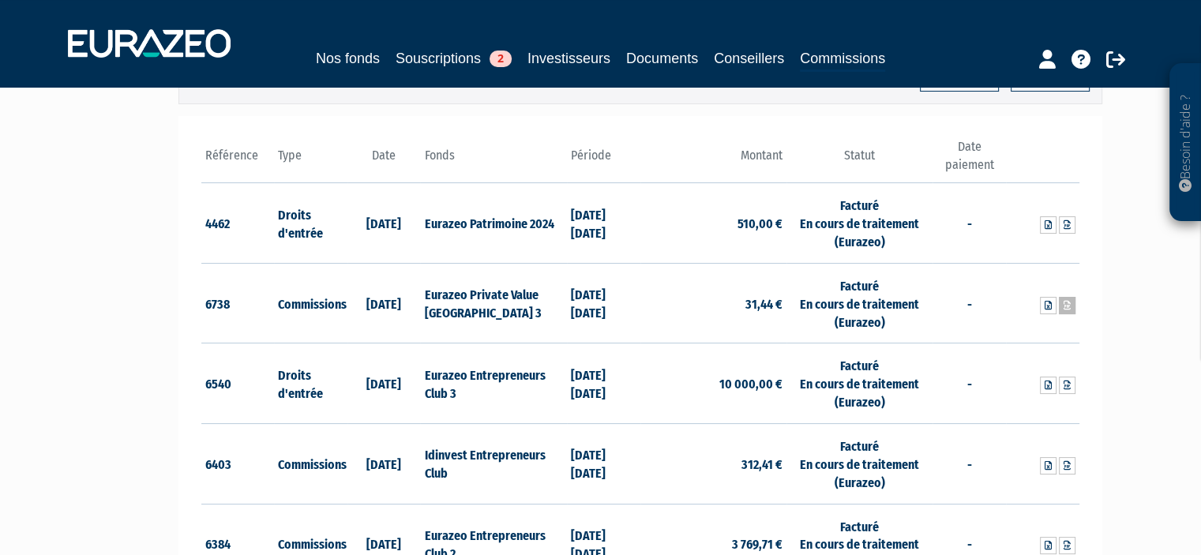
click at [1066, 304] on icon at bounding box center [1066, 305] width 7 height 9
click at [1061, 384] on link at bounding box center [1066, 385] width 17 height 17
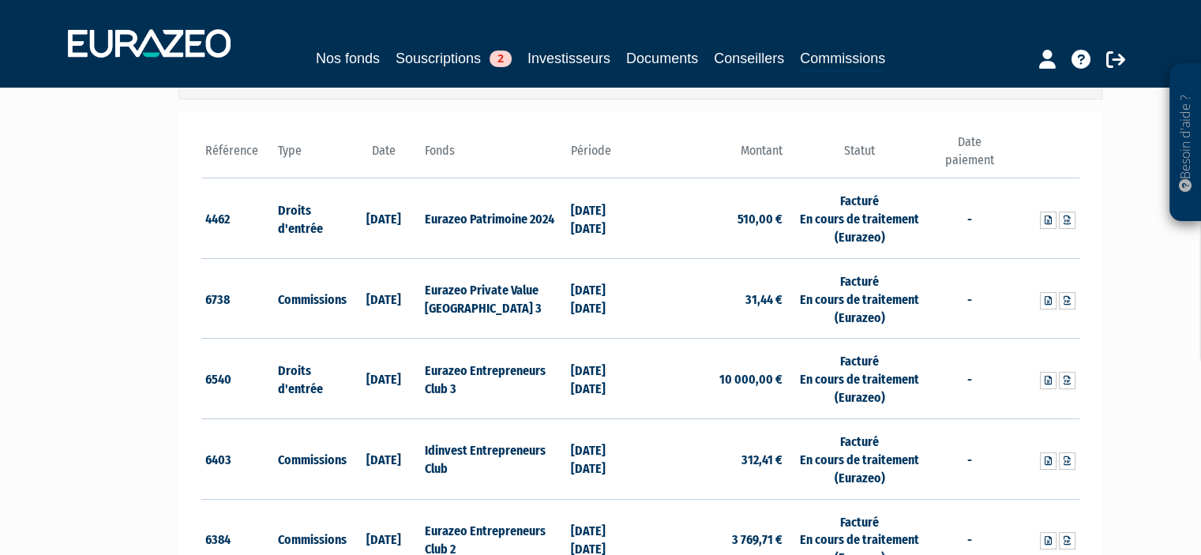
scroll to position [205, 0]
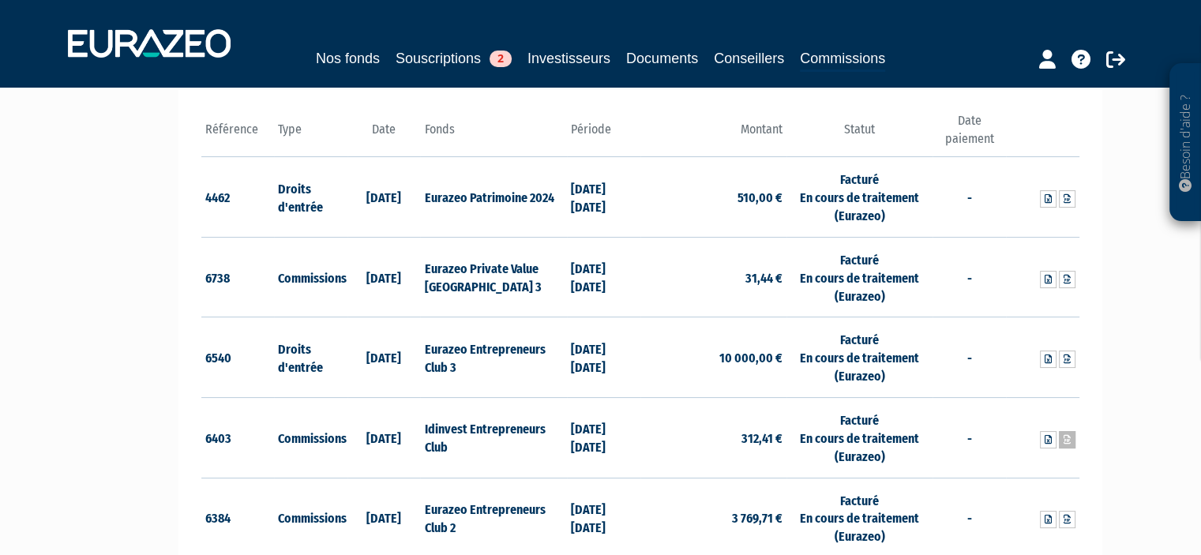
click at [1066, 438] on icon at bounding box center [1066, 439] width 7 height 9
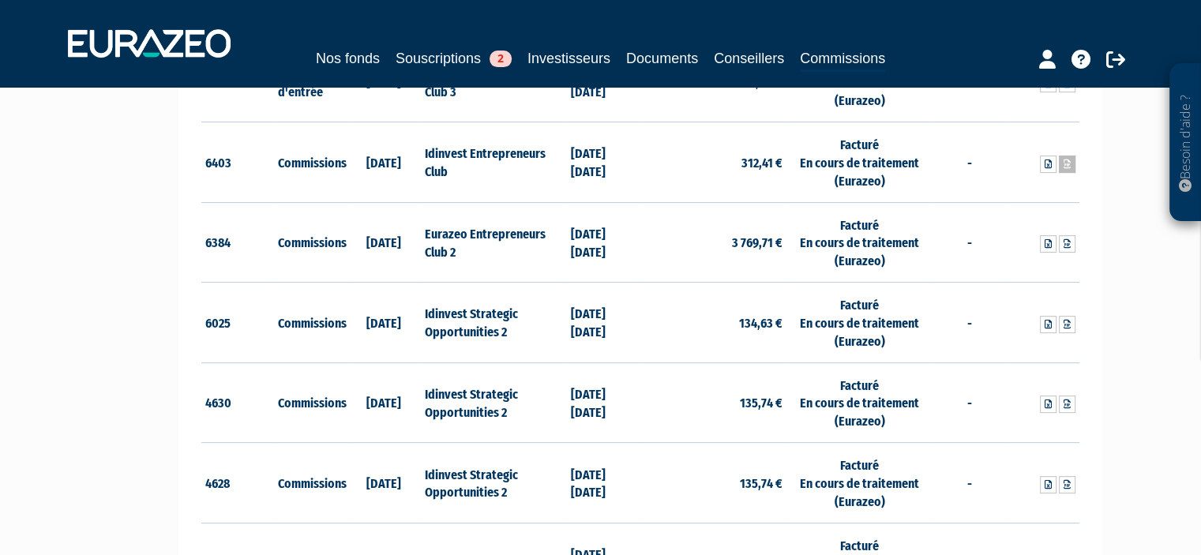
scroll to position [505, 0]
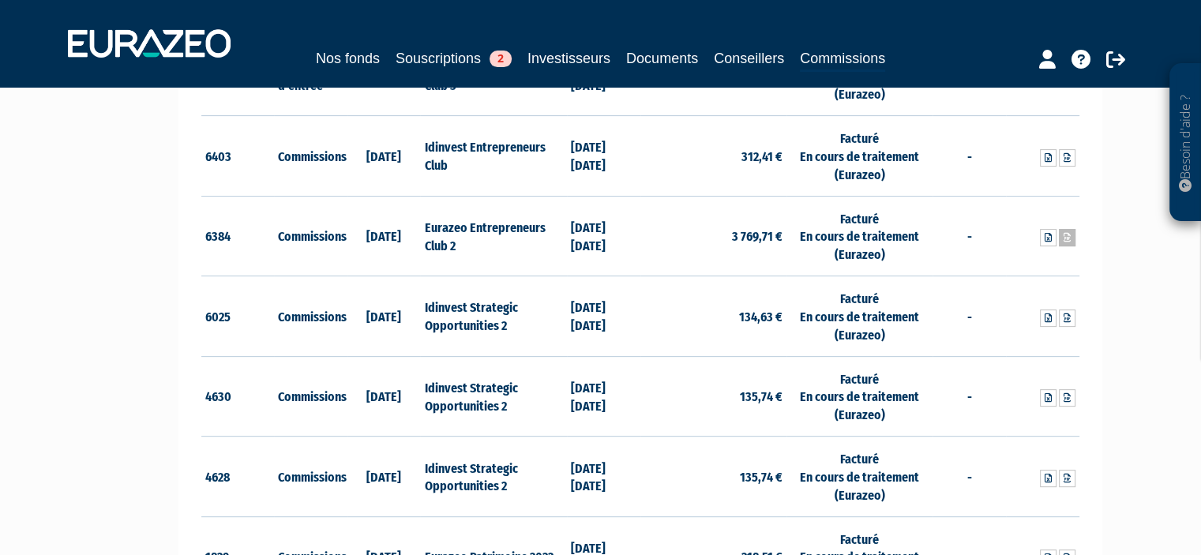
click at [1070, 236] on link at bounding box center [1066, 237] width 17 height 17
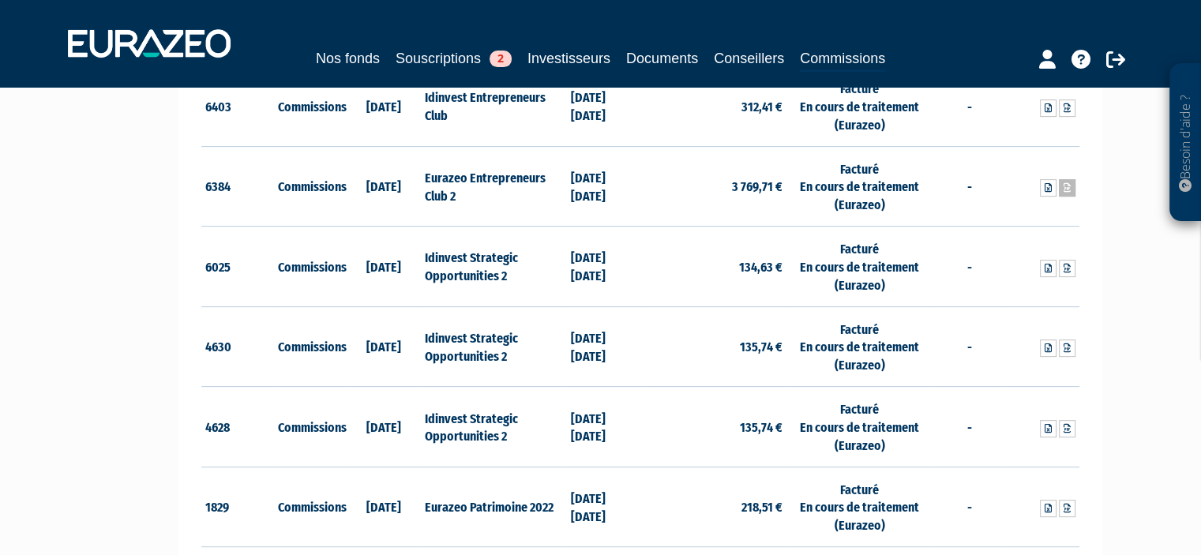
scroll to position [581, 0]
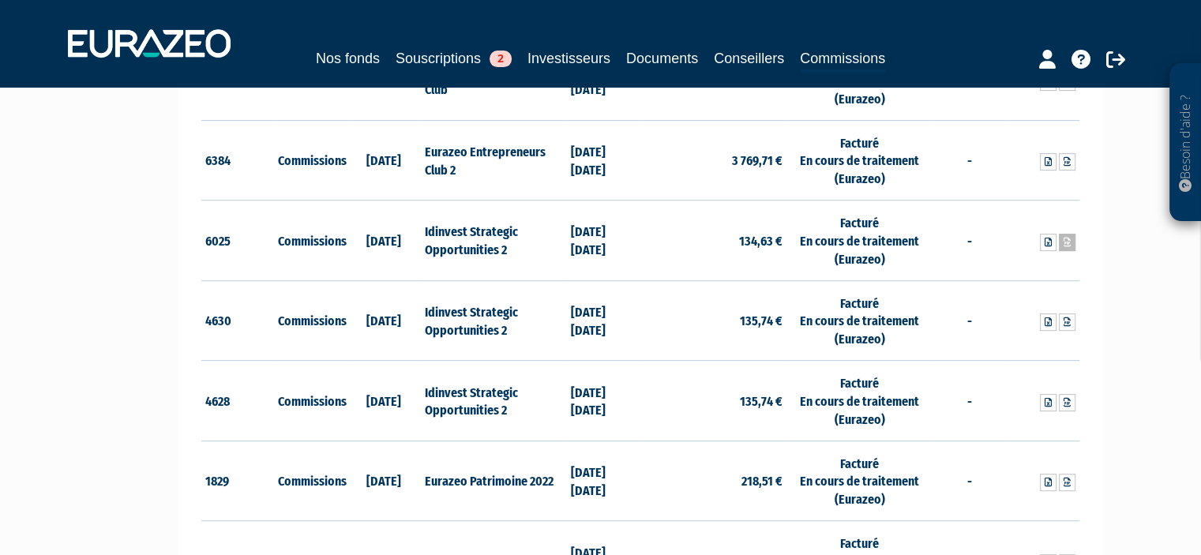
click at [1063, 239] on icon at bounding box center [1066, 242] width 7 height 9
click at [1145, 402] on div "Besoin d'aide ? × J'ai besoin d'aide Si vous avez une question à propos du fonc…" at bounding box center [600, 405] width 1201 height 1973
click at [1069, 317] on icon at bounding box center [1066, 321] width 7 height 9
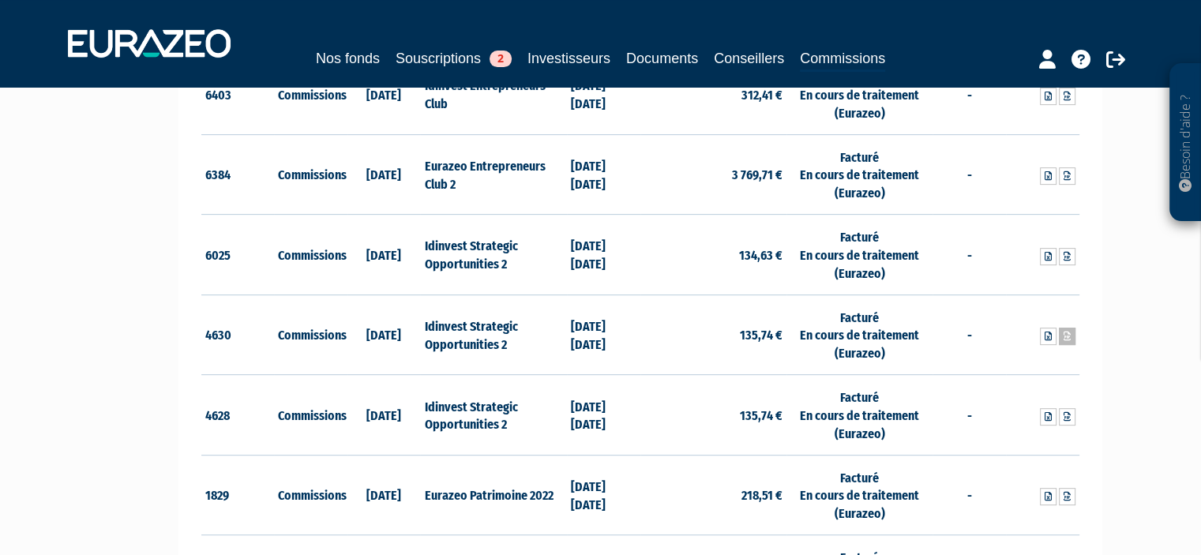
scroll to position [586, 0]
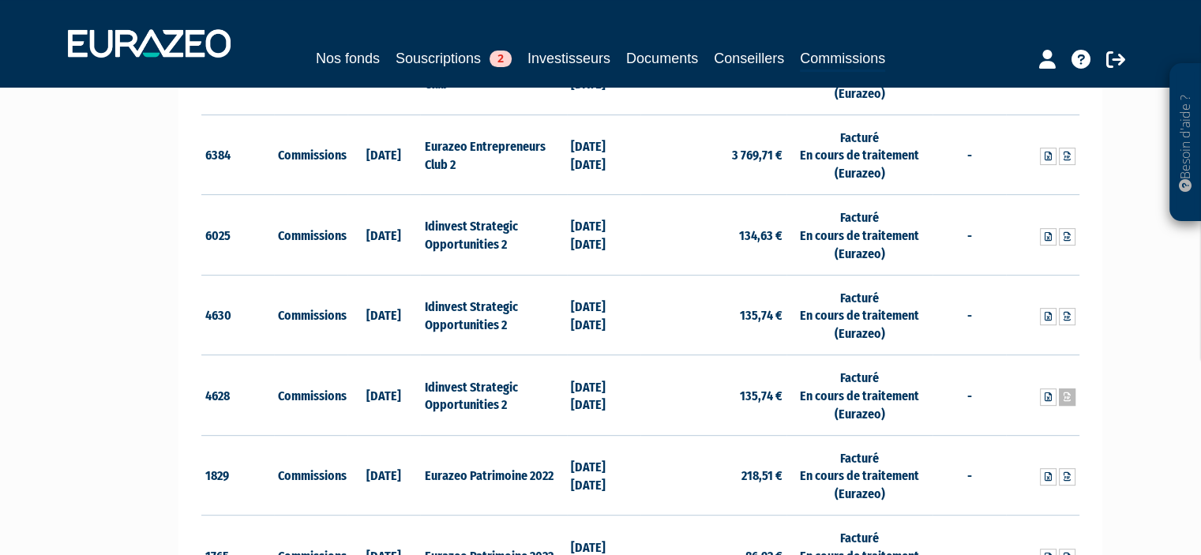
click at [1066, 395] on icon at bounding box center [1066, 396] width 7 height 9
